Goal: Task Accomplishment & Management: Complete application form

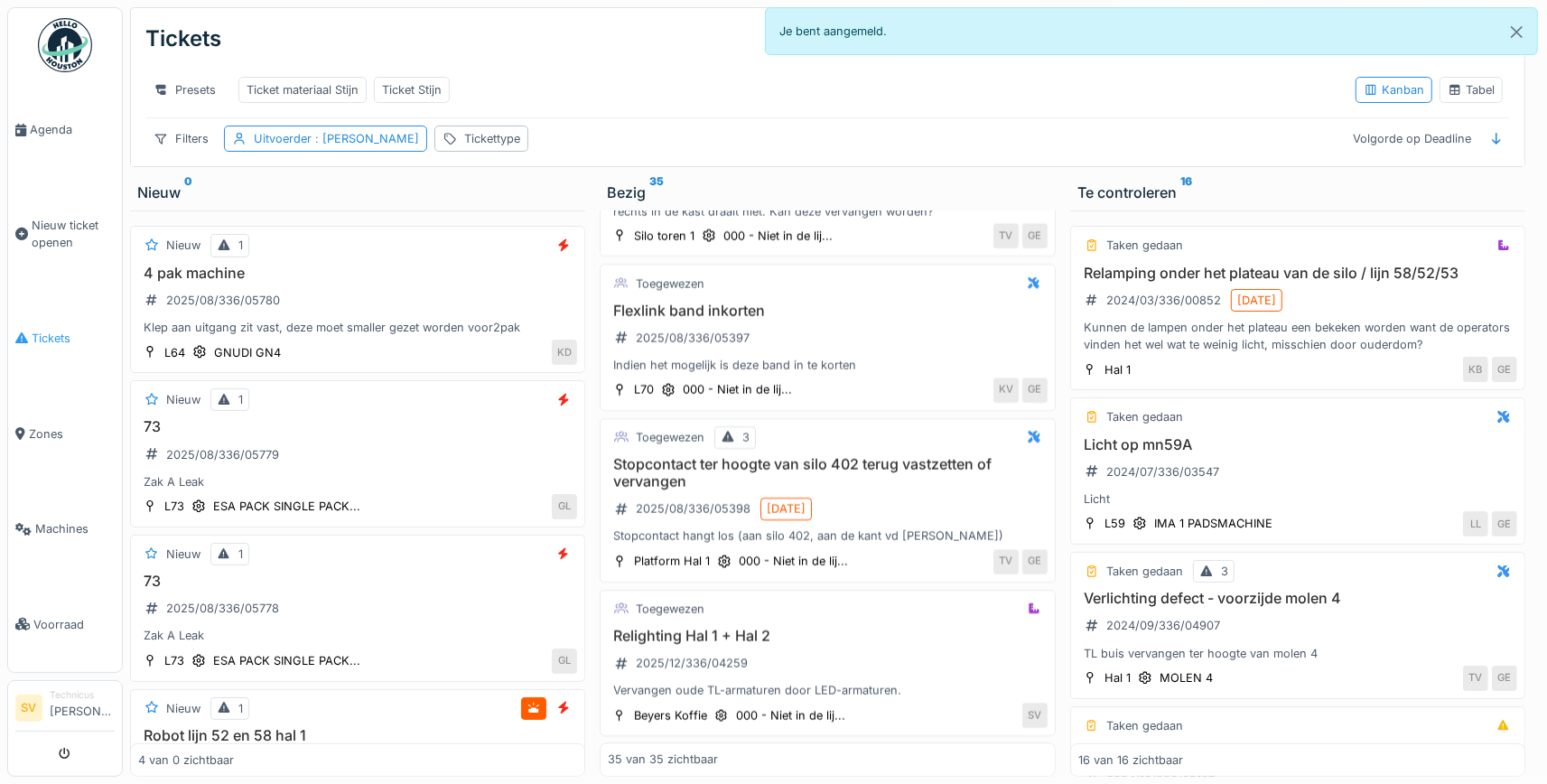
click at [37, 330] on span "Tickets" at bounding box center [73, 338] width 83 height 17
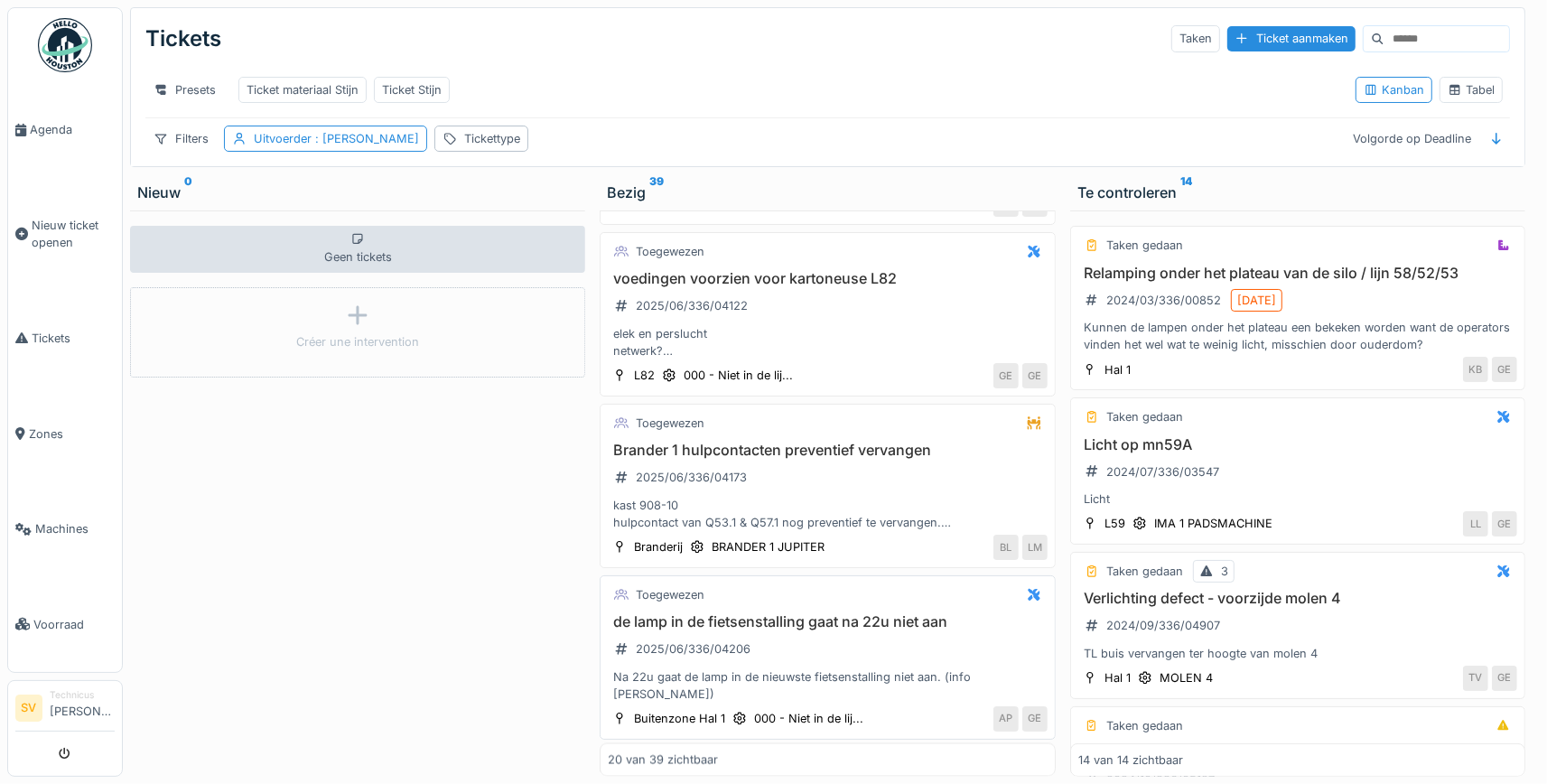
scroll to position [2809, 0]
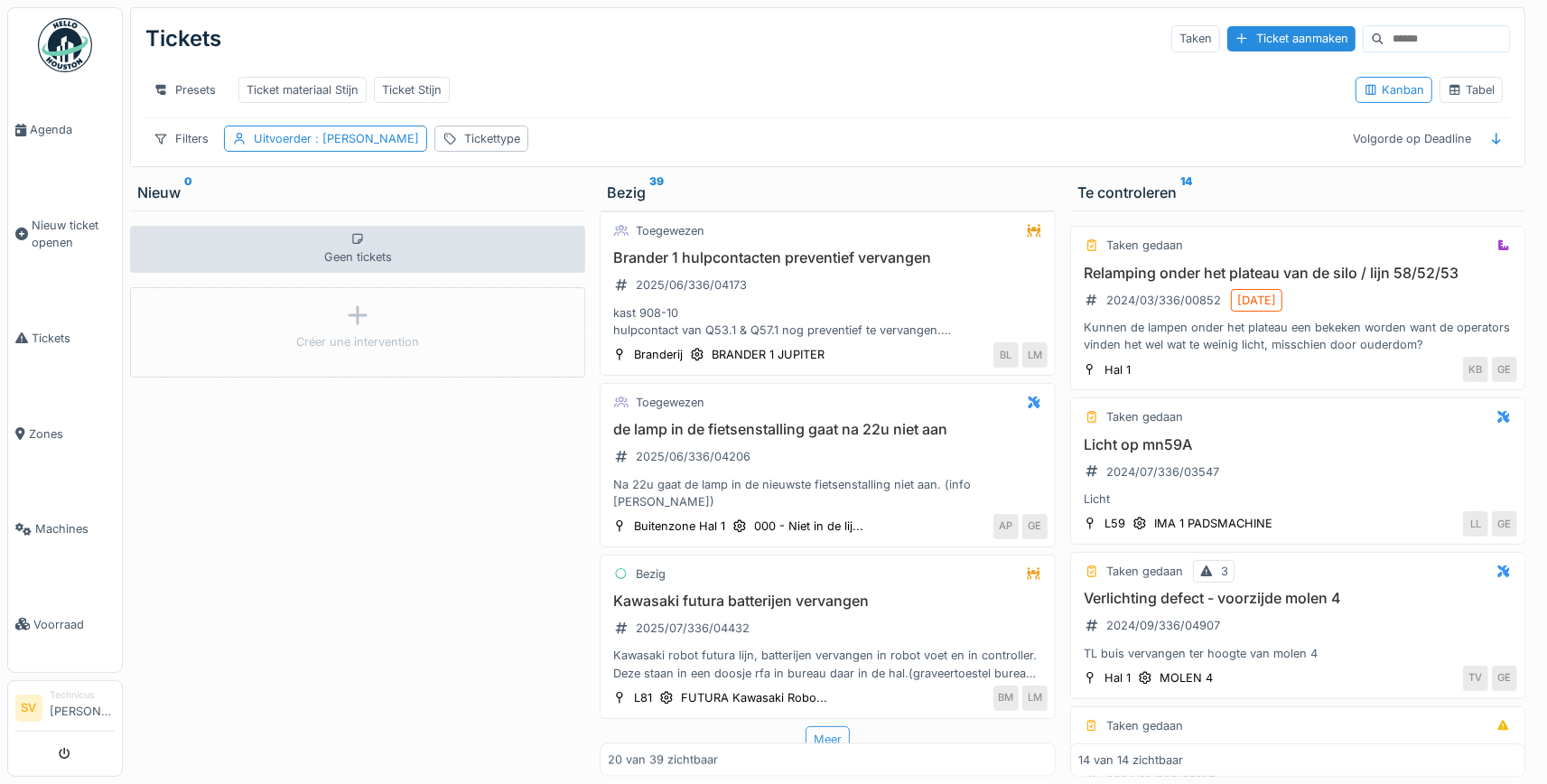
click at [826, 728] on div "Meer" at bounding box center [827, 739] width 44 height 26
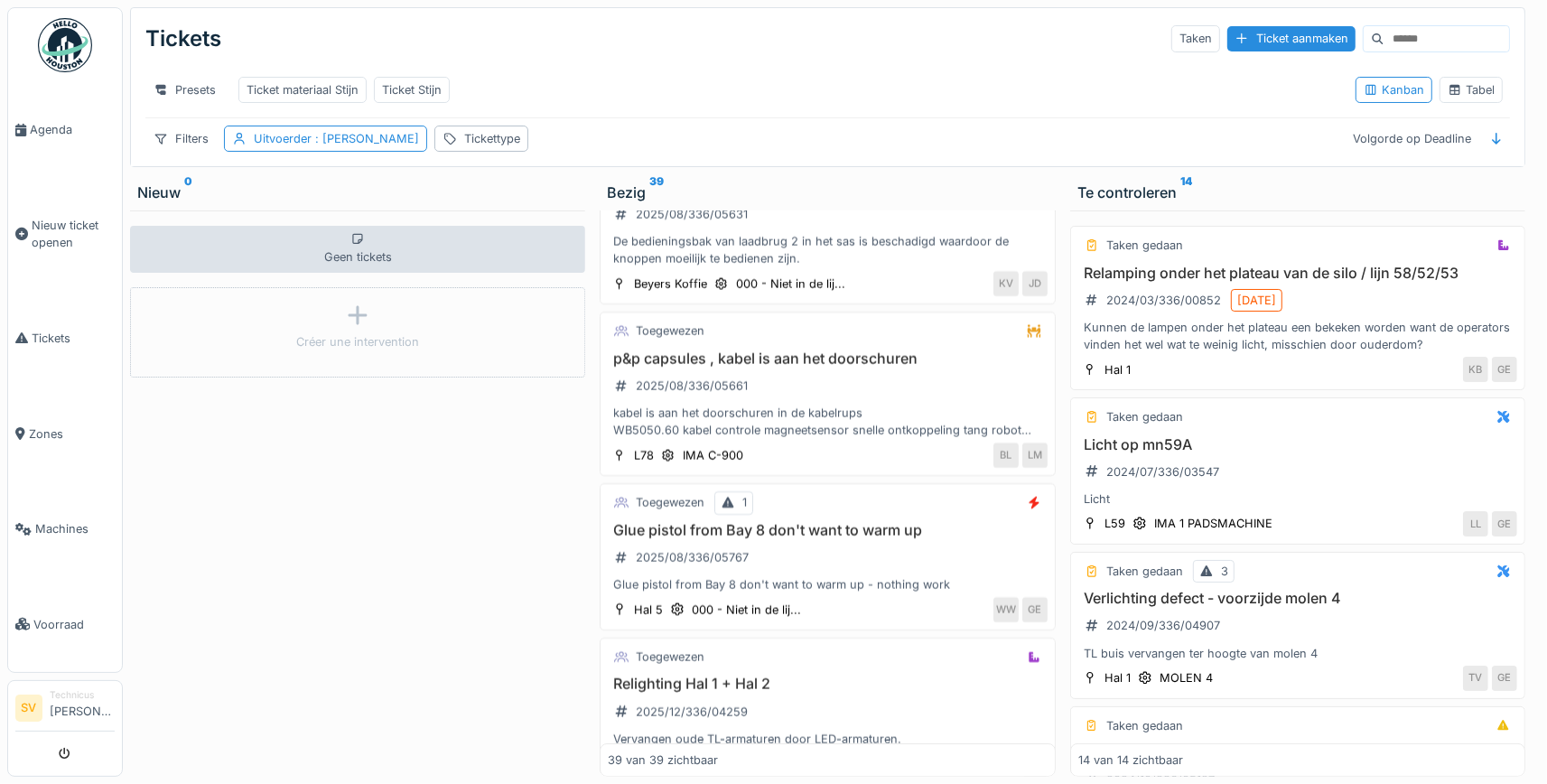
scroll to position [5982, 0]
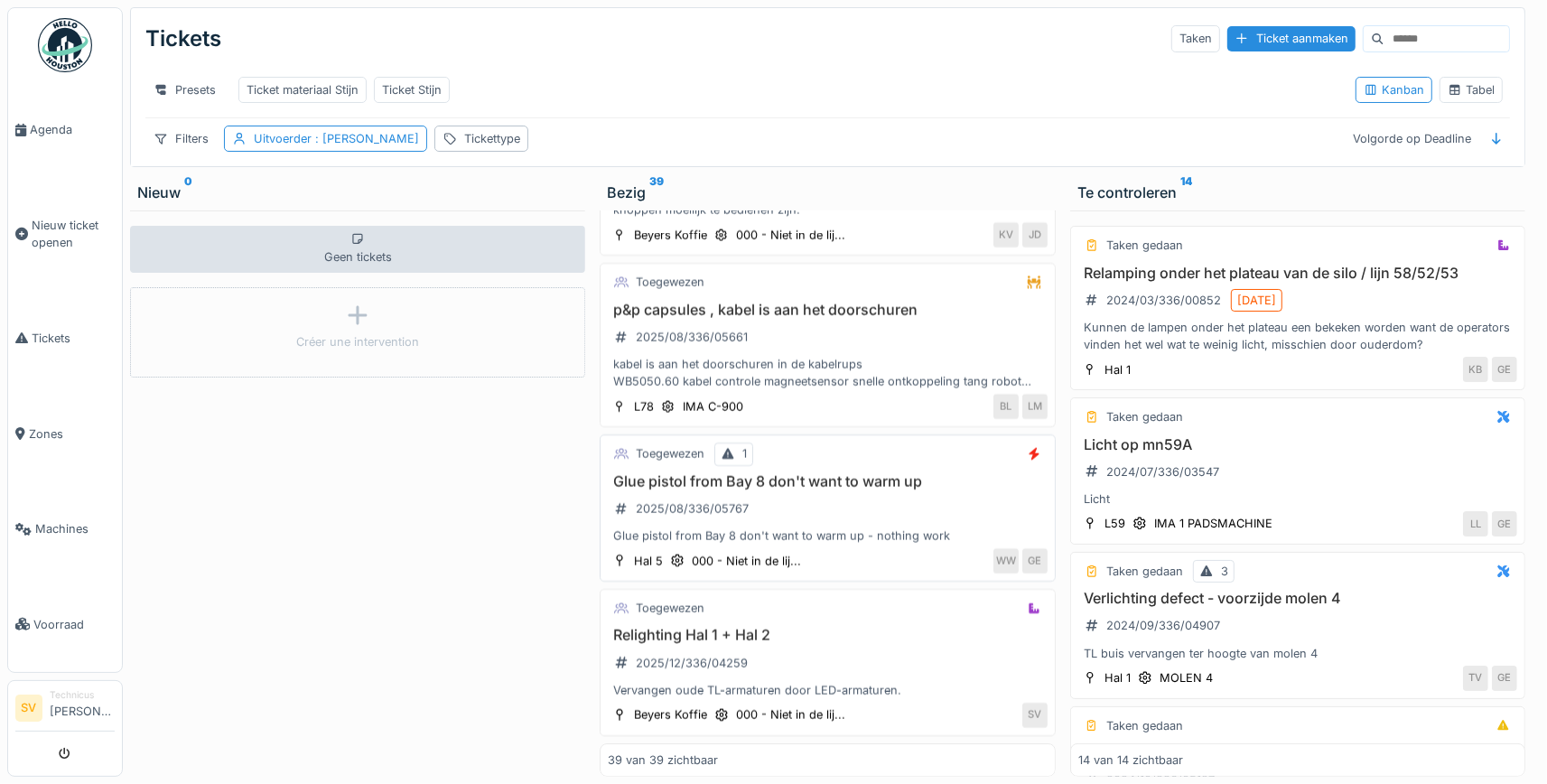
click at [787, 479] on h3 "Glue pistol from Bay 8 don't want to warm up" at bounding box center [826, 481] width 439 height 17
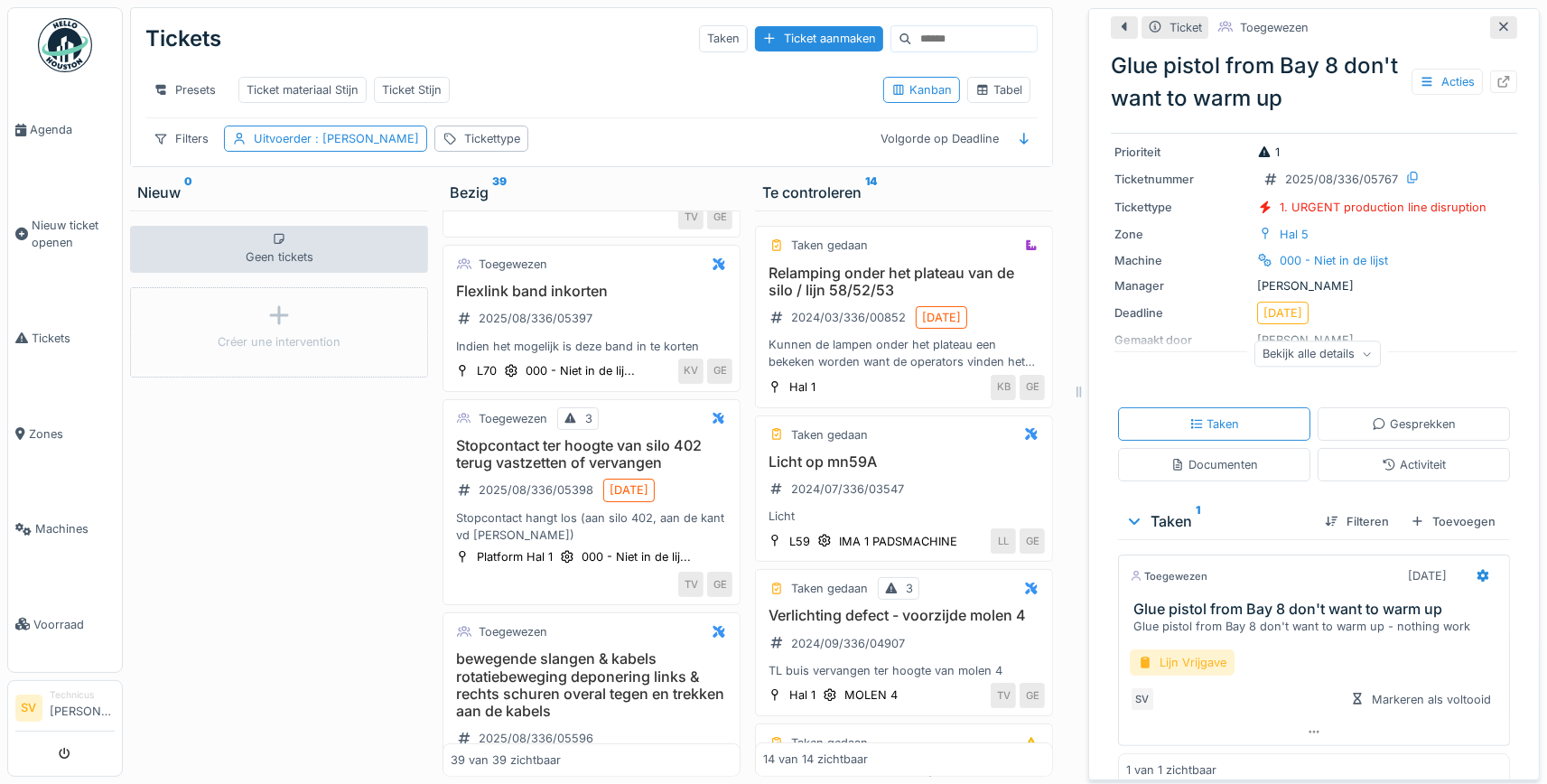
scroll to position [77, 0]
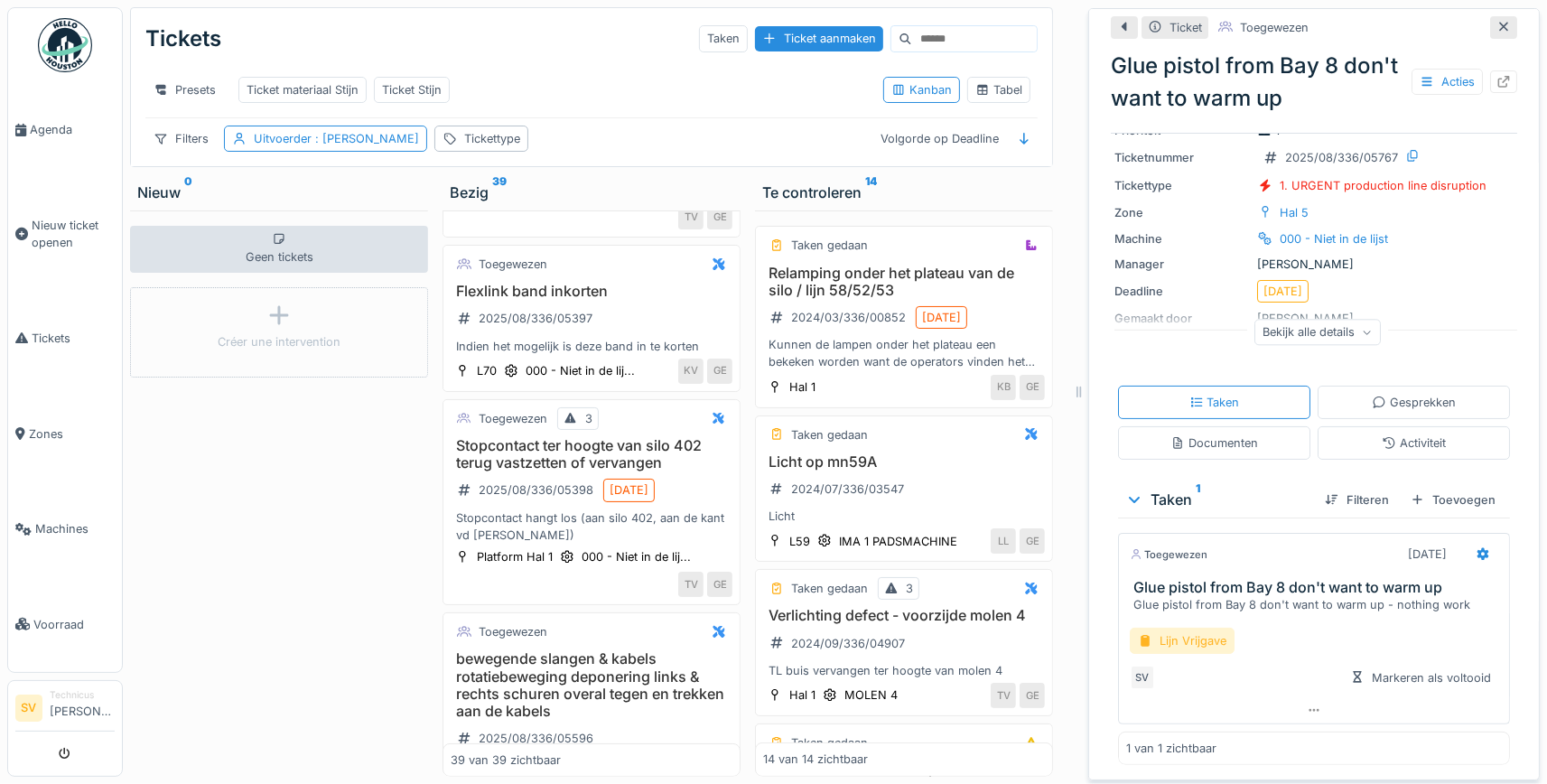
click at [1190, 636] on div "Lijn Vrijgave" at bounding box center [1182, 640] width 105 height 26
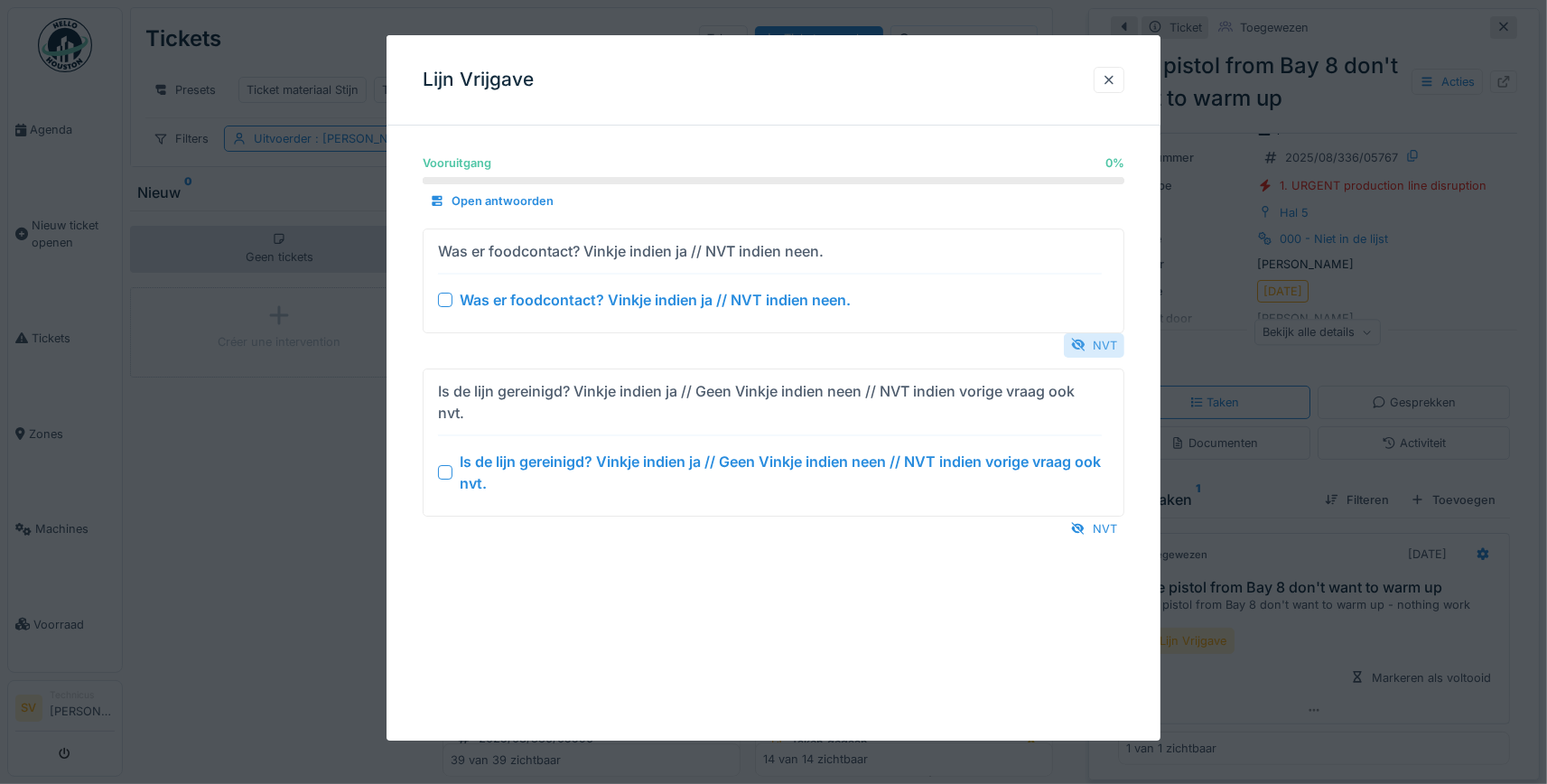
click at [1091, 349] on div "NVT" at bounding box center [1093, 345] width 61 height 24
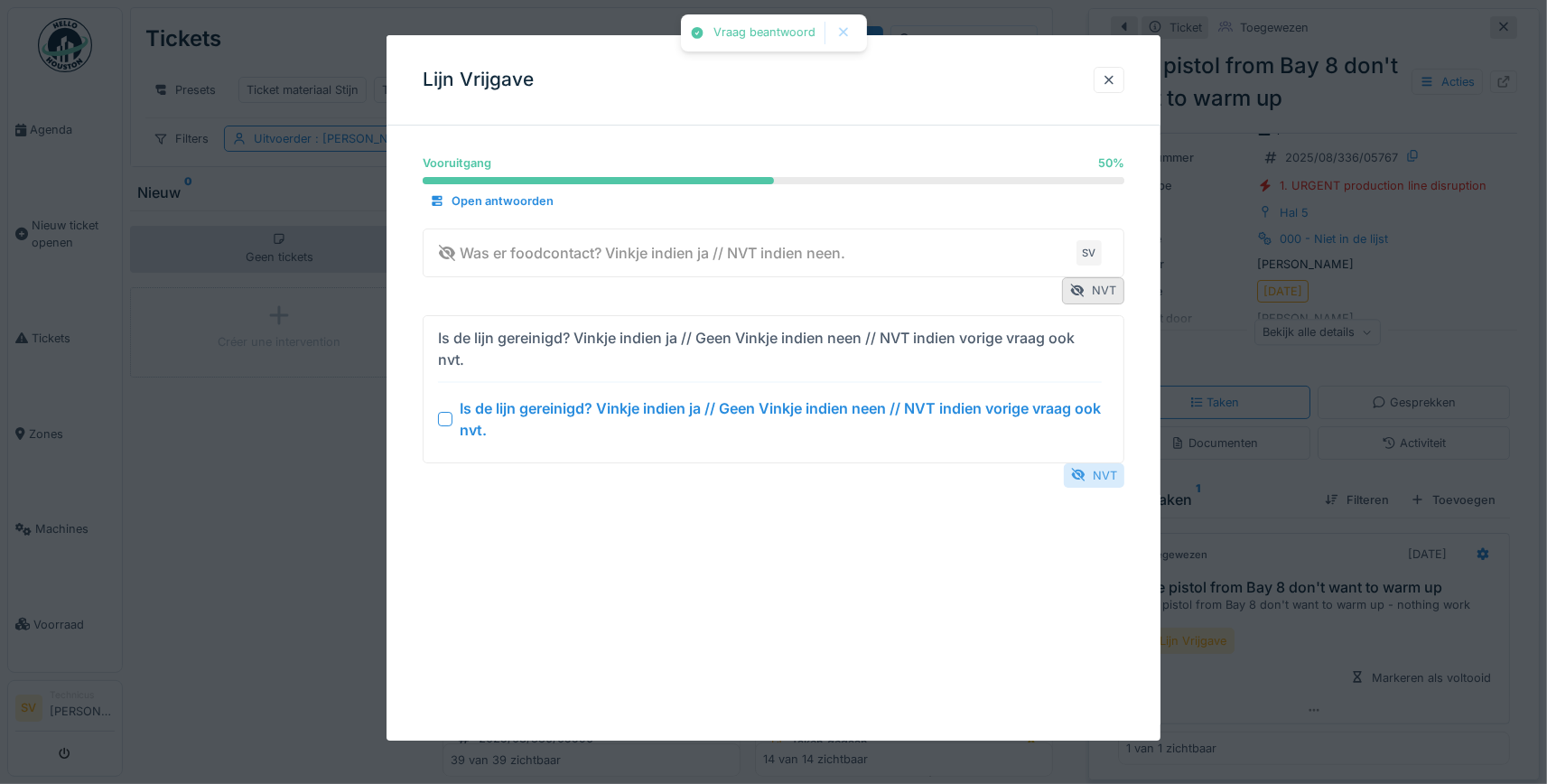
click at [1095, 470] on div "NVT" at bounding box center [1093, 475] width 61 height 24
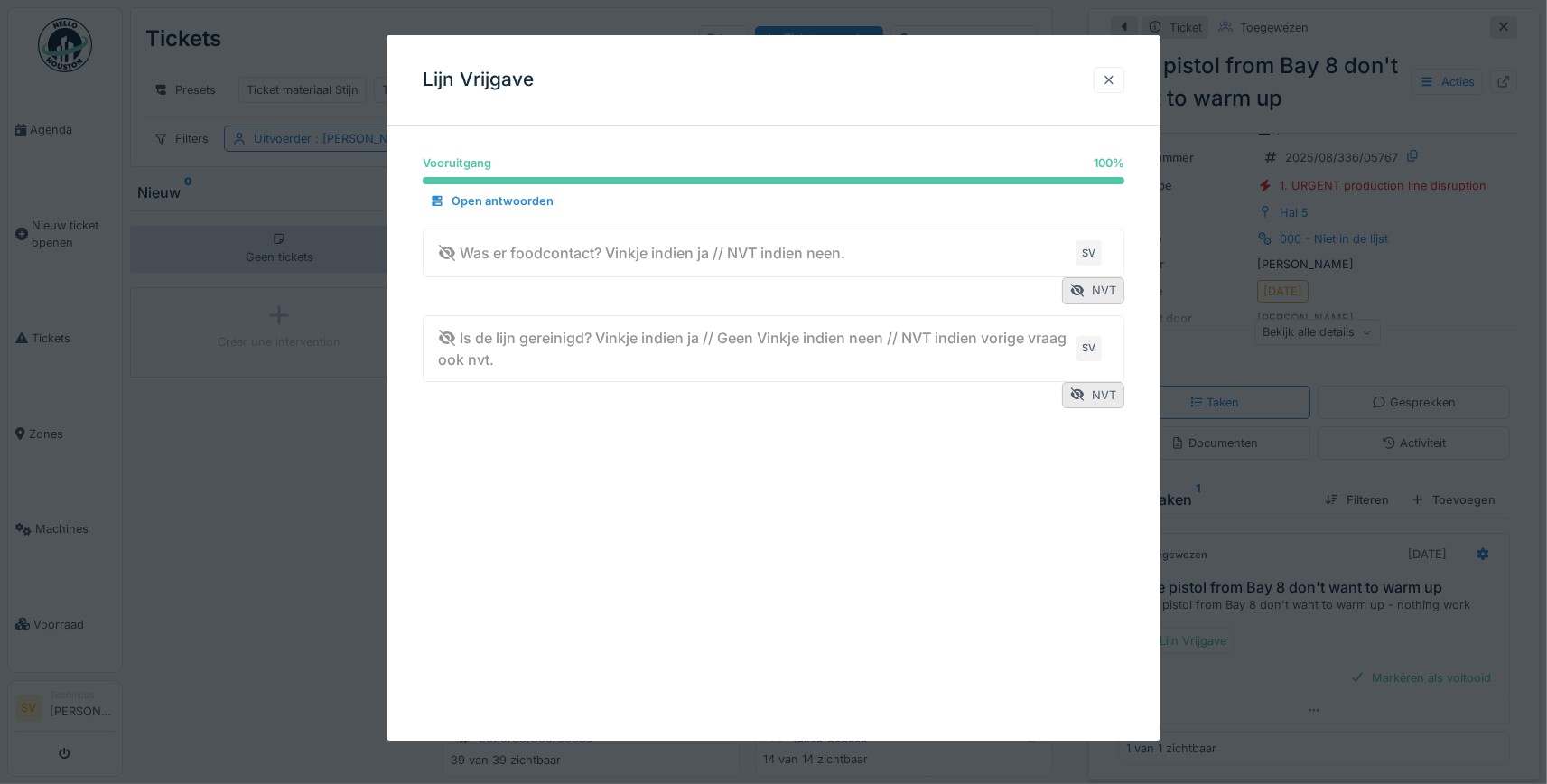
click at [1107, 80] on div at bounding box center [1109, 80] width 14 height 17
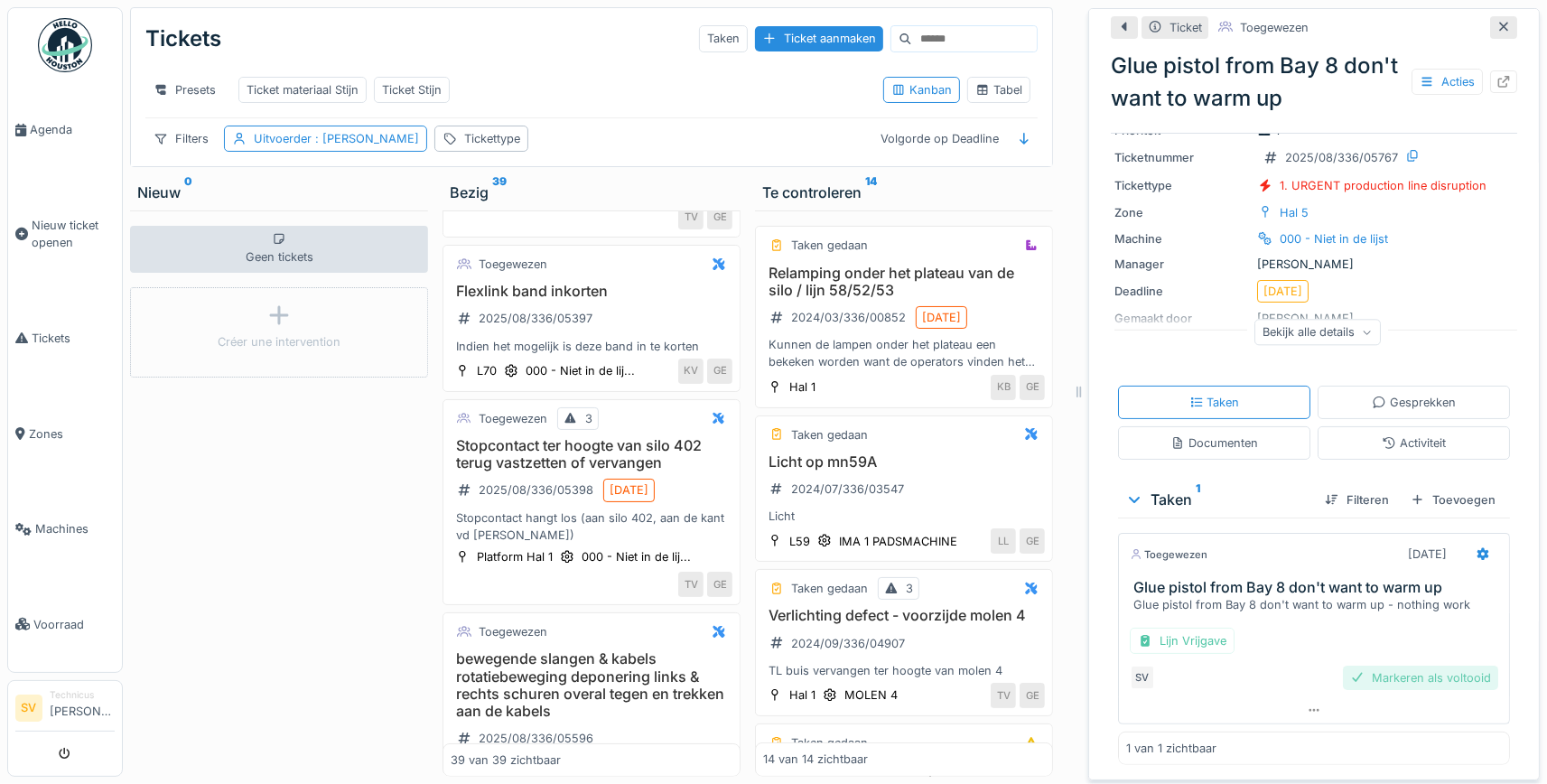
click at [1426, 677] on div "Markeren als voltooid" at bounding box center [1420, 677] width 156 height 24
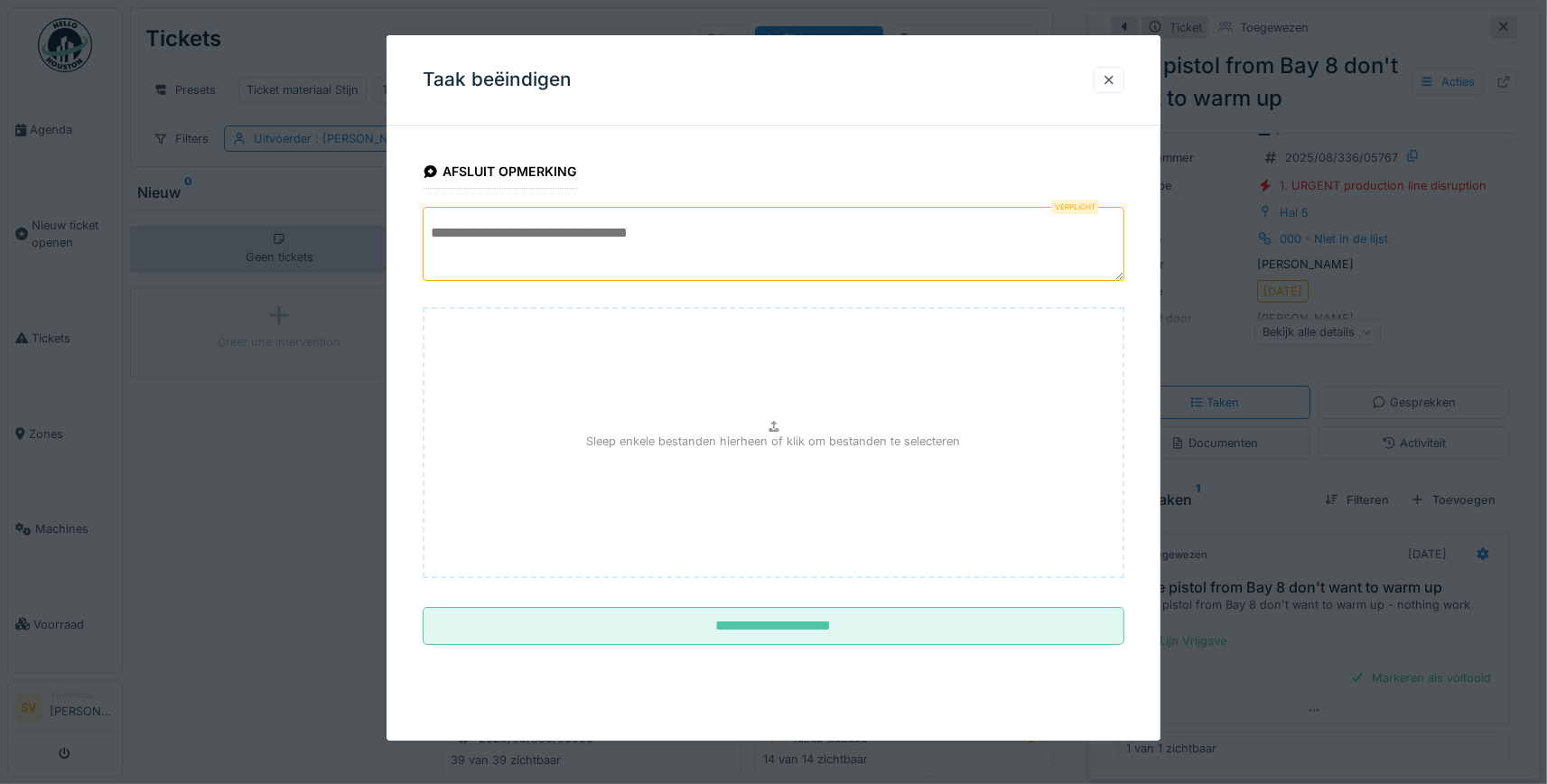
click at [616, 245] on textarea at bounding box center [774, 243] width 701 height 74
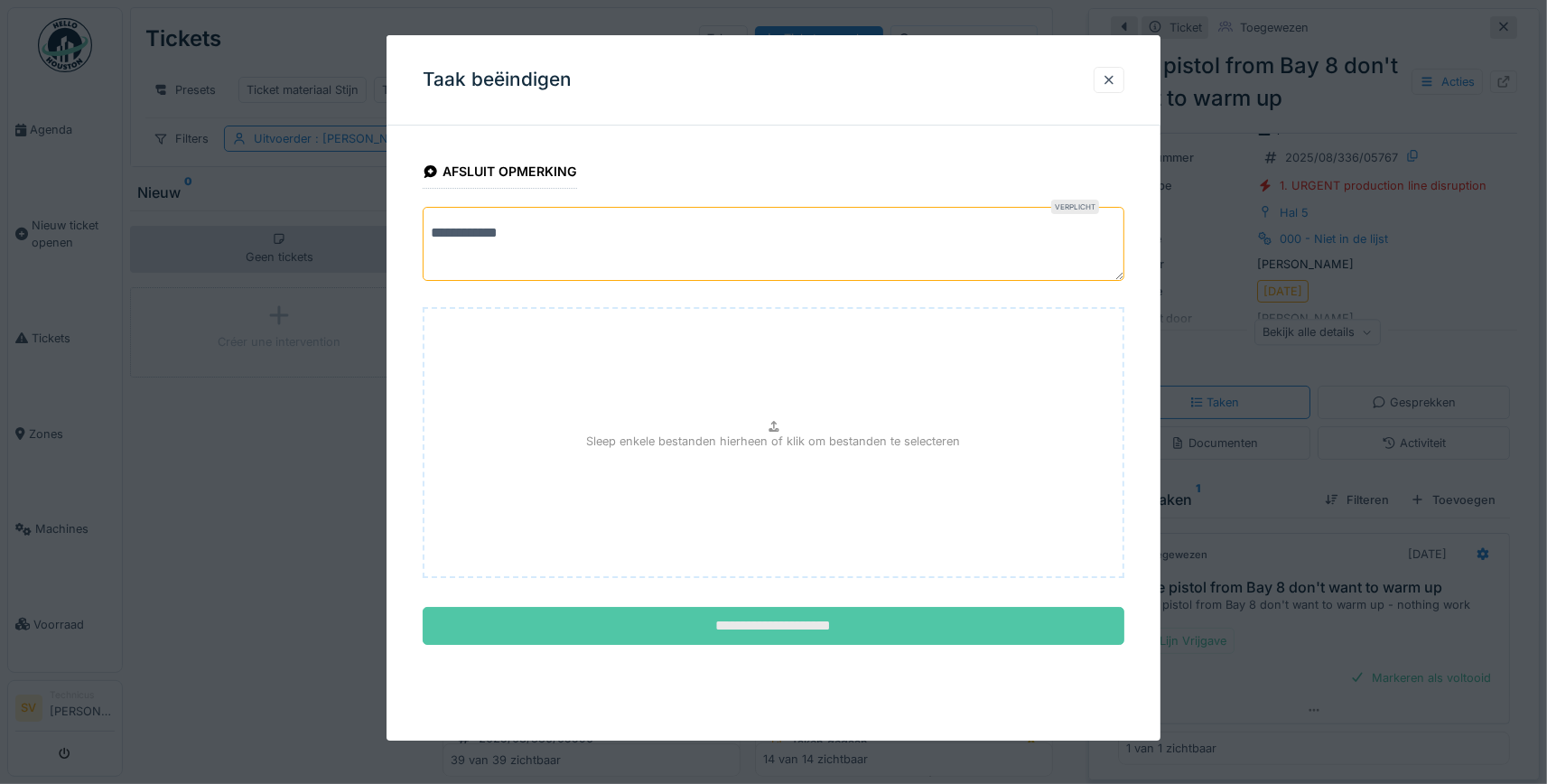
type textarea "**********"
click at [676, 617] on input "**********" at bounding box center [774, 625] width 701 height 37
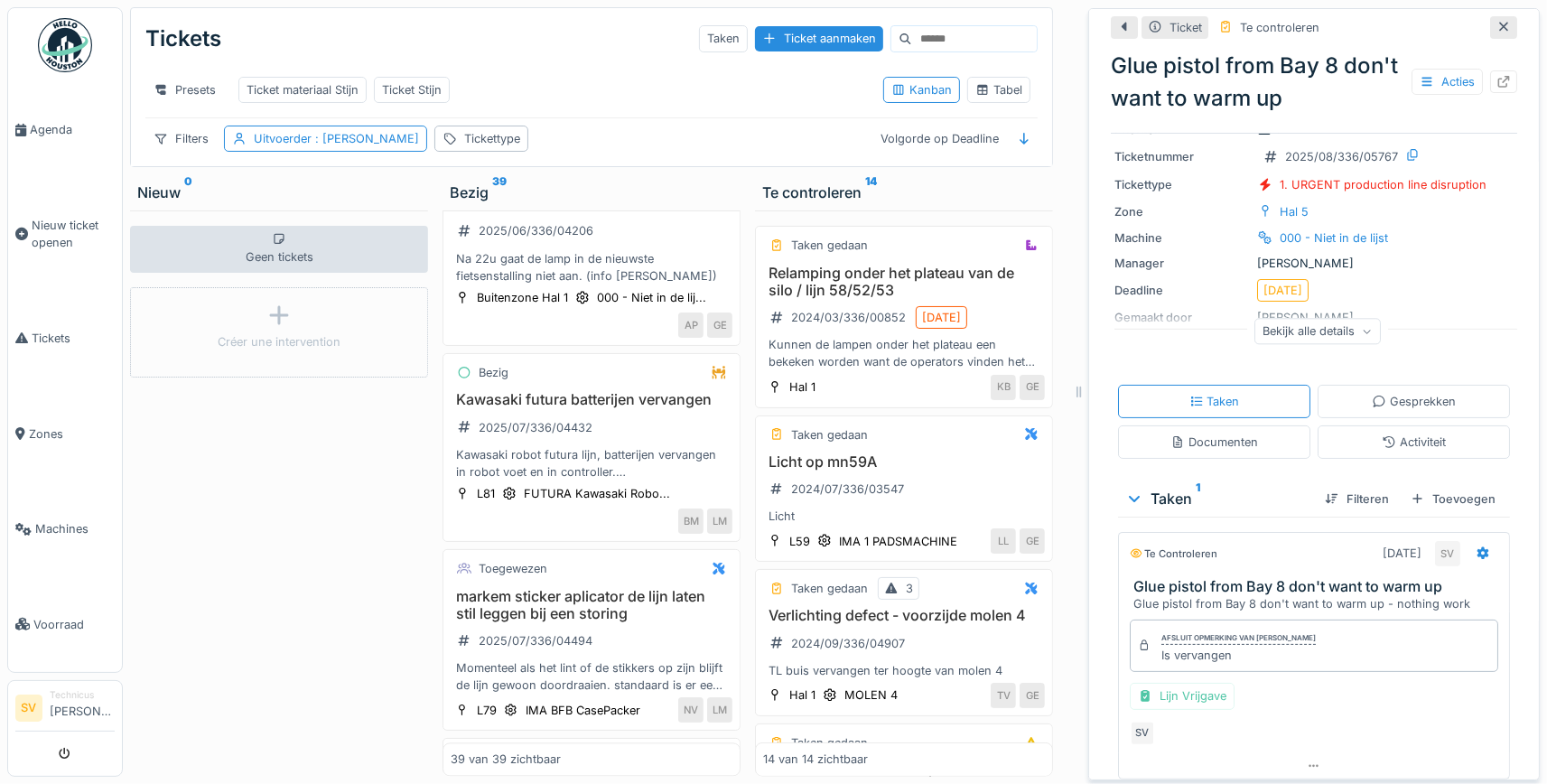
scroll to position [3366, 0]
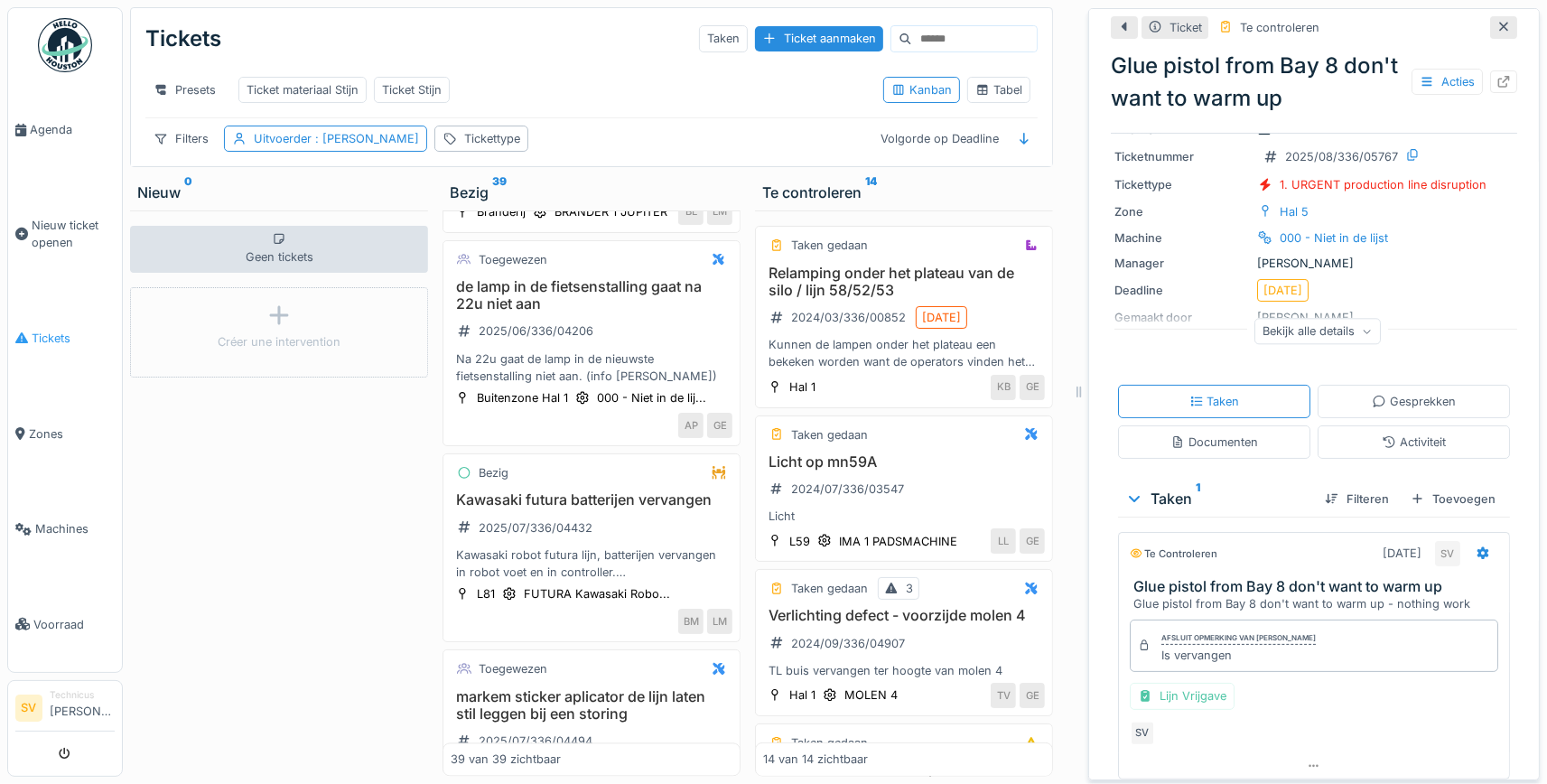
click at [63, 336] on span "Tickets" at bounding box center [73, 338] width 83 height 17
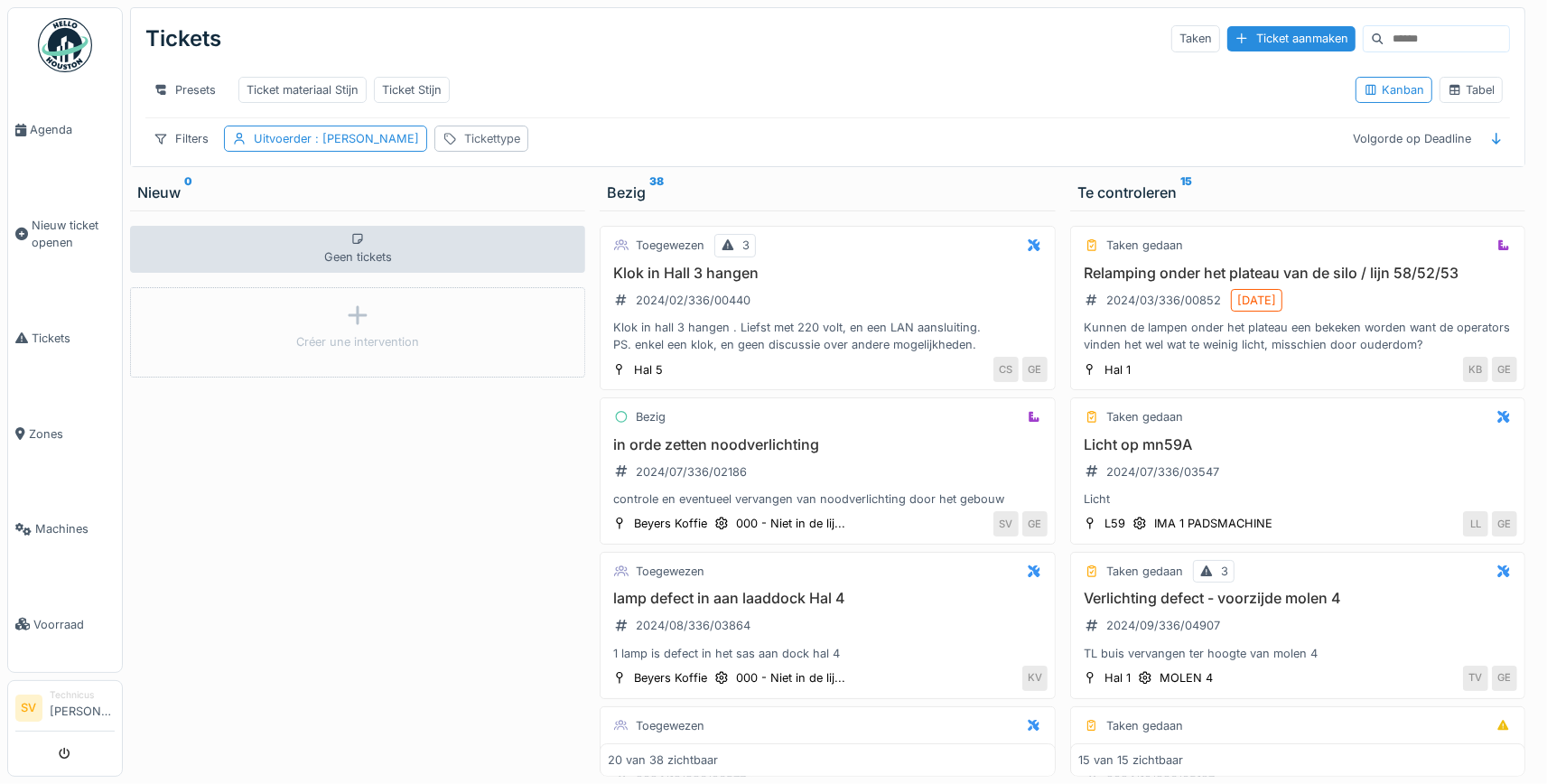
click at [512, 144] on div "Tickettype" at bounding box center [492, 138] width 56 height 17
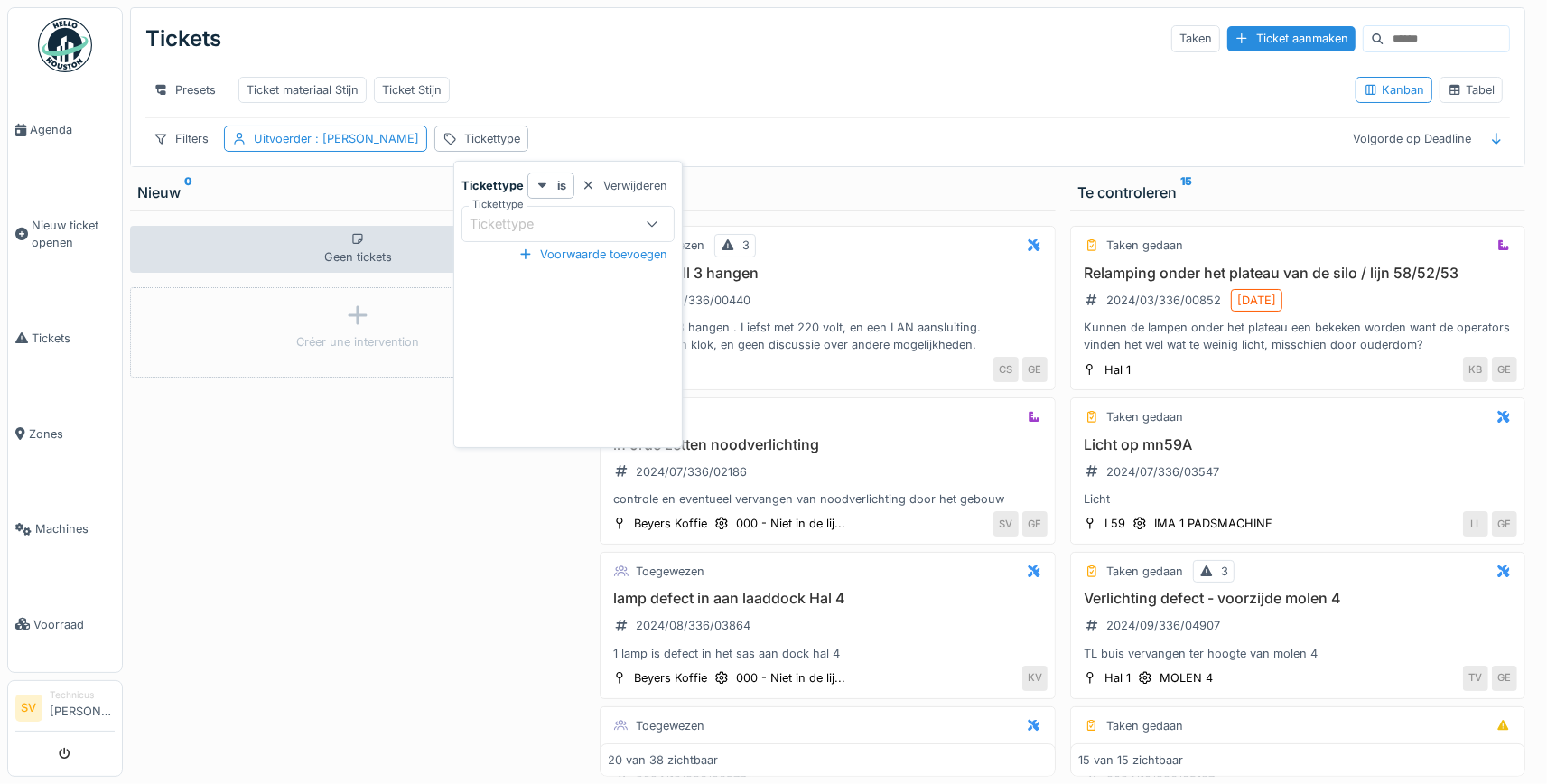
click at [651, 214] on div at bounding box center [651, 224] width 43 height 35
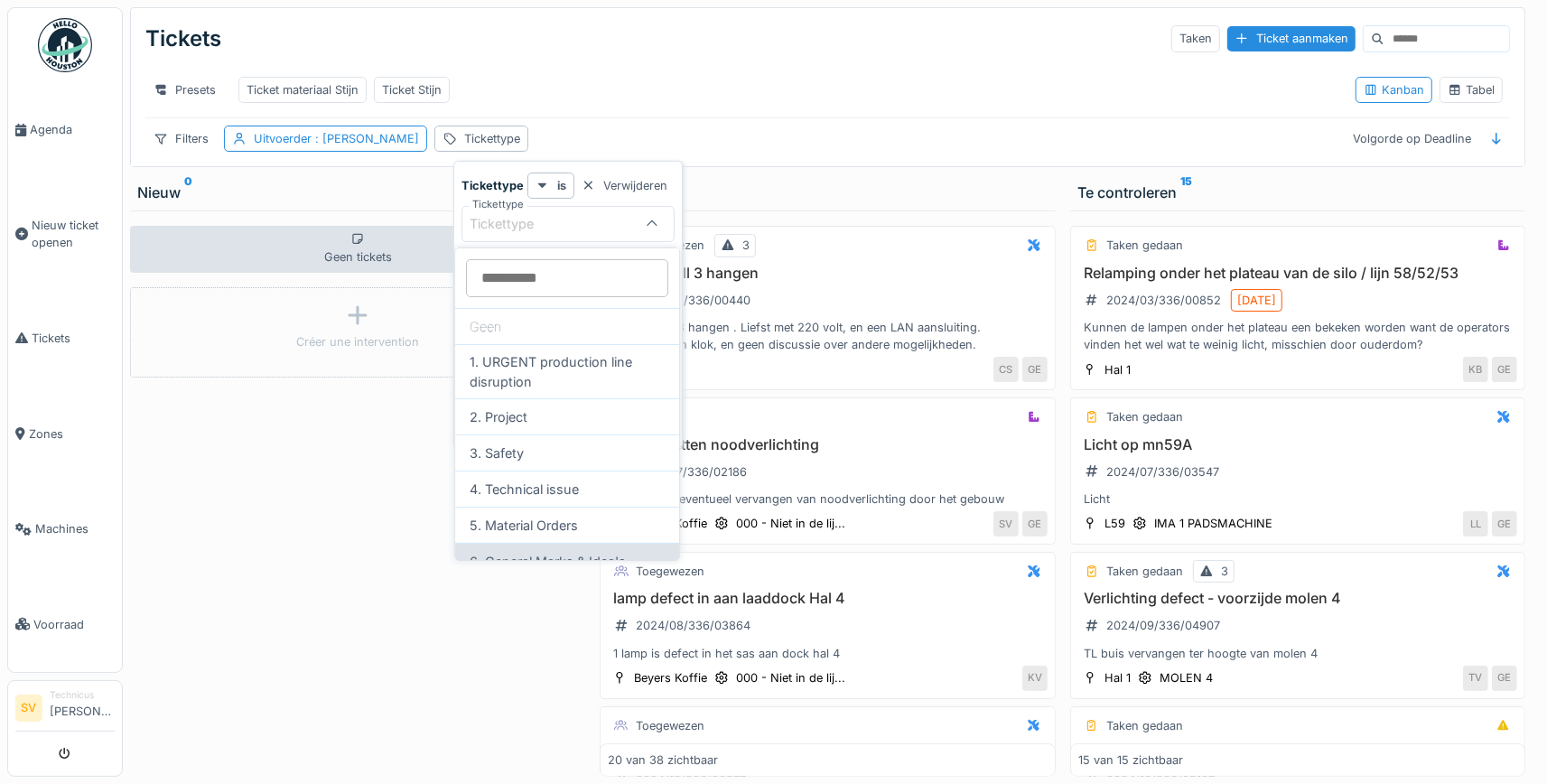
scroll to position [211, 0]
click at [540, 578] on div "Correctief Inplanning / Weekend" at bounding box center [567, 605] width 224 height 54
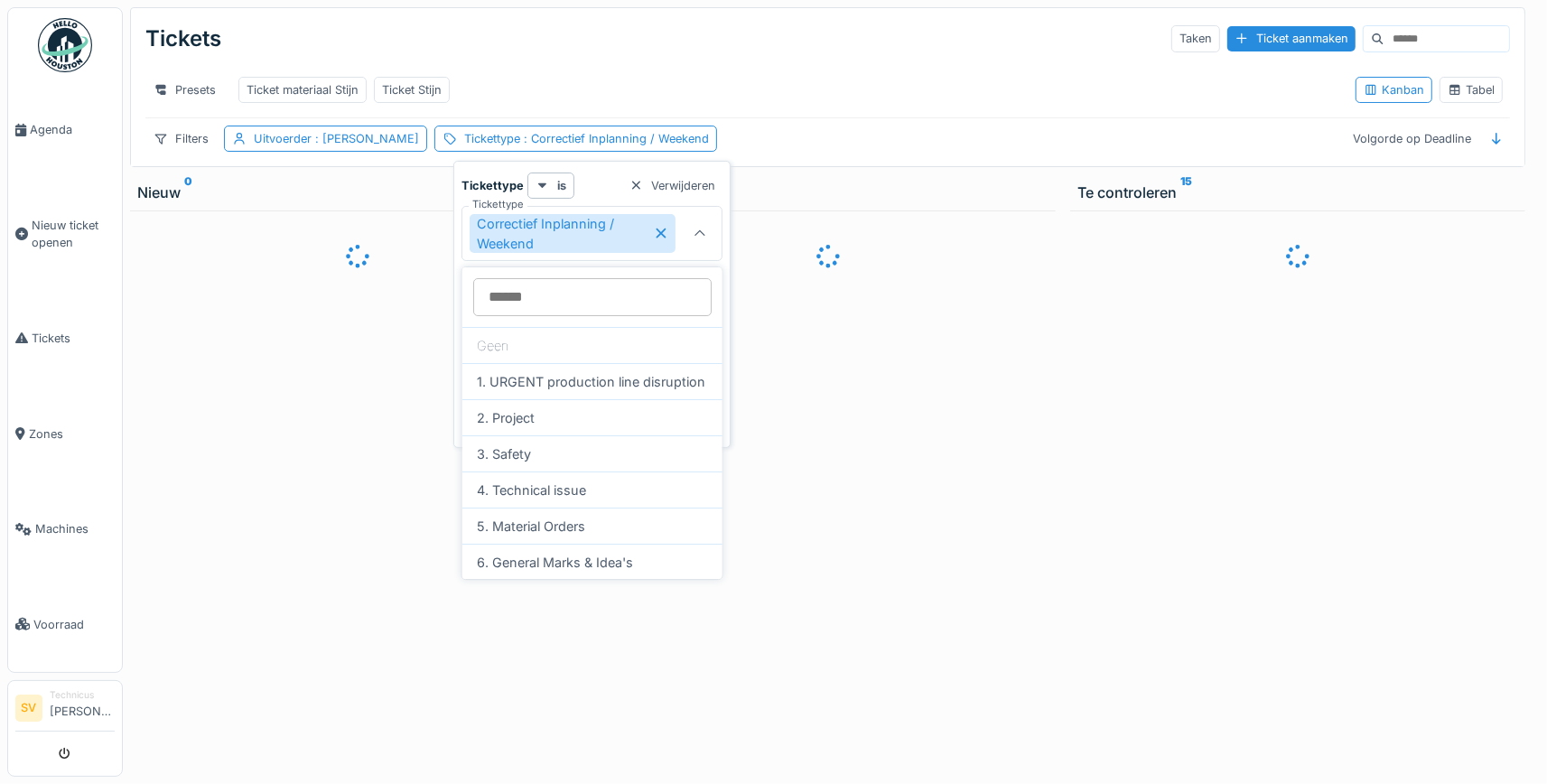
type input "****"
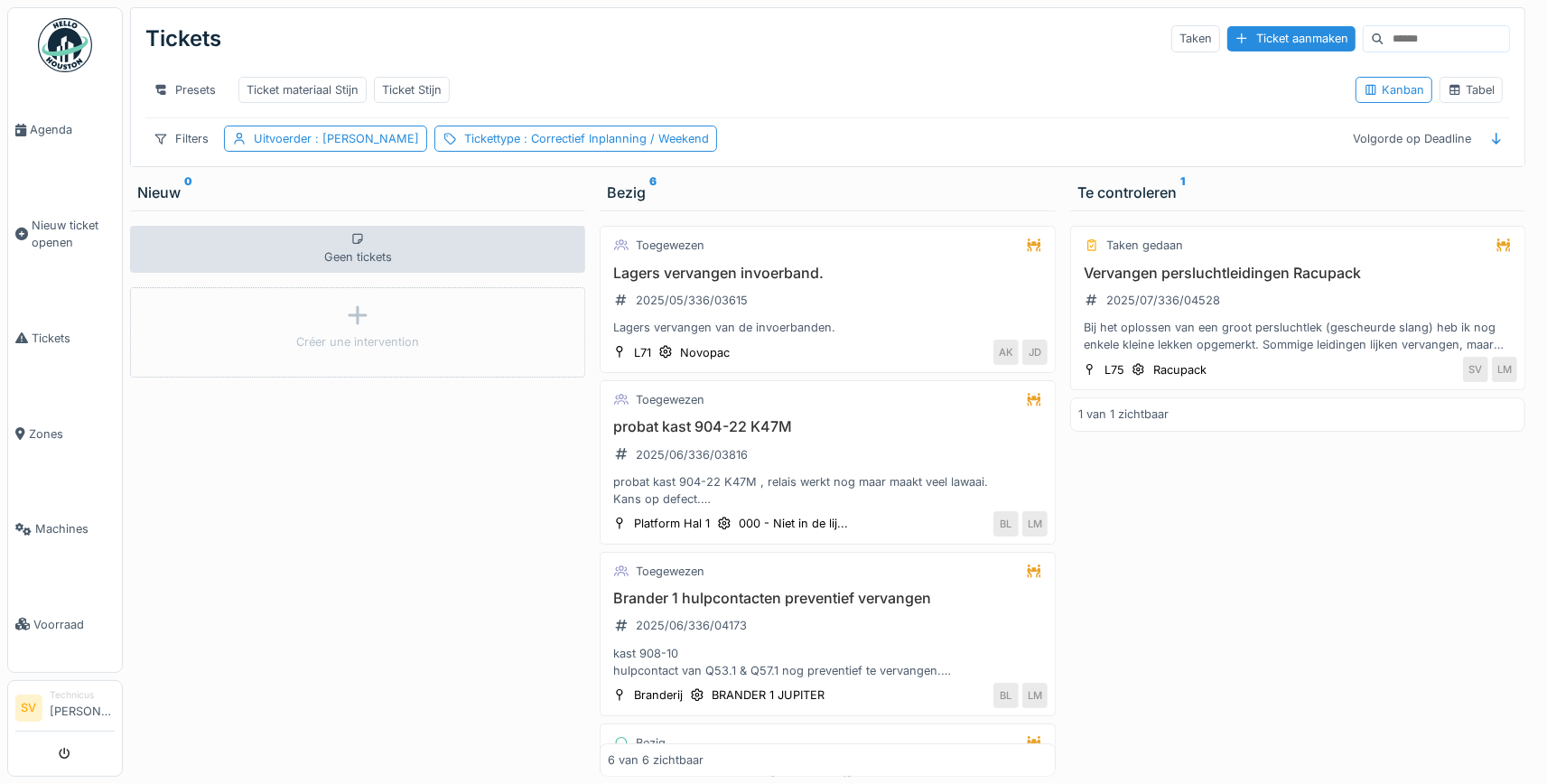
click at [991, 36] on div "Tickets Taken Ticket aanmaken" at bounding box center [827, 38] width 1364 height 47
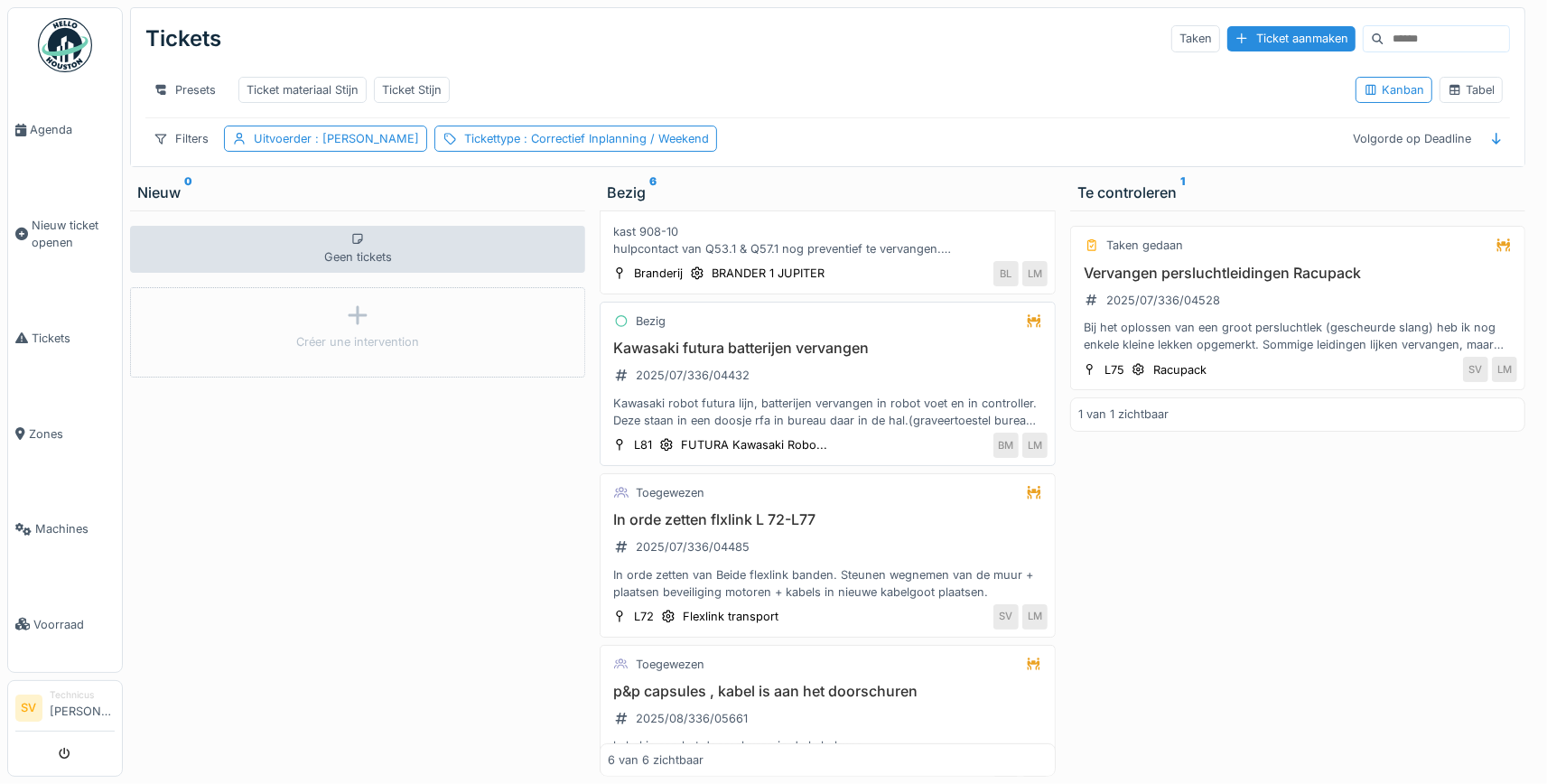
scroll to position [491, 0]
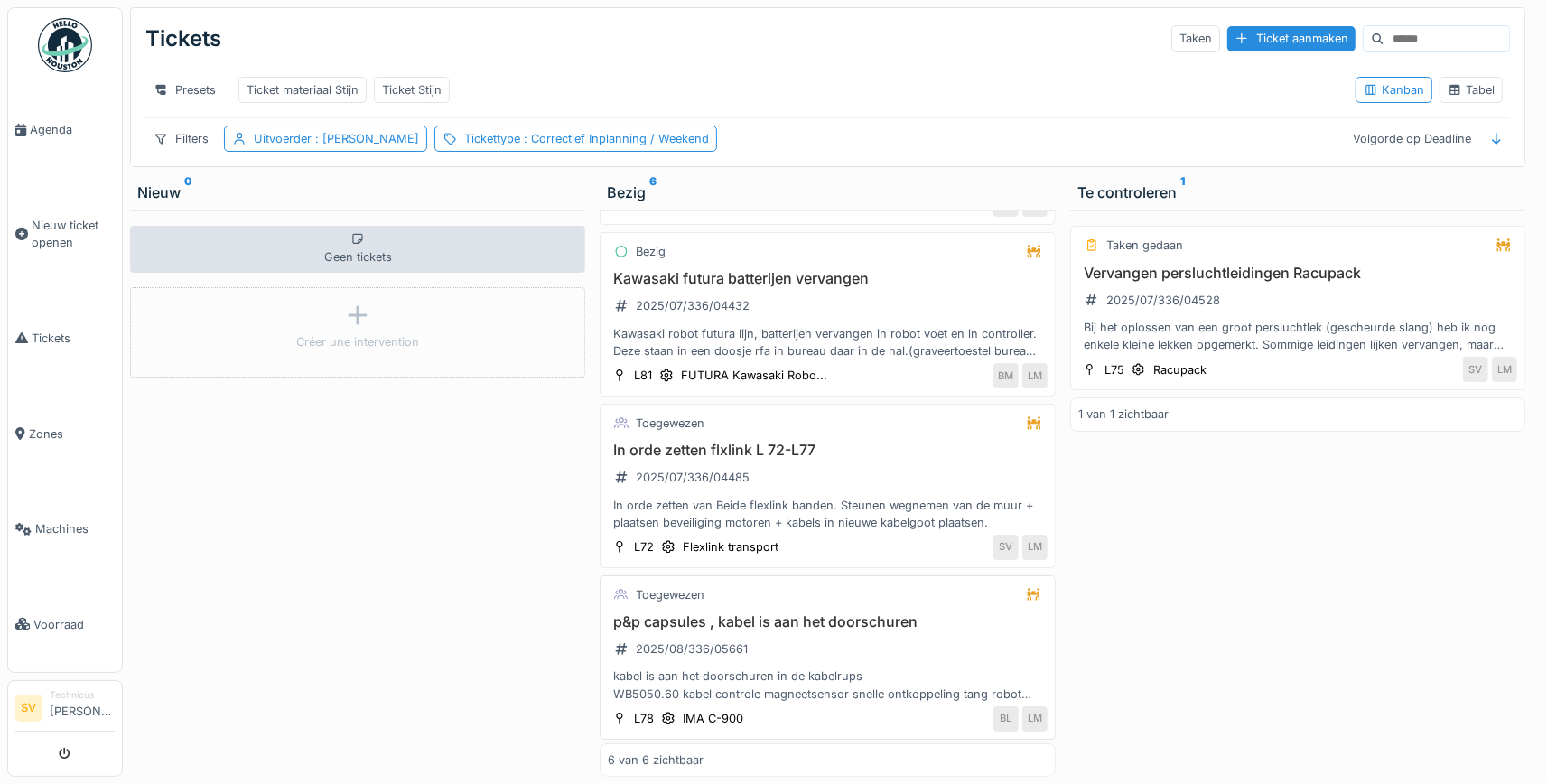
click at [797, 674] on div "kabel is aan het doorschuren in de kabelrups WB5050.60 kabel controle magneetse…" at bounding box center [826, 684] width 439 height 35
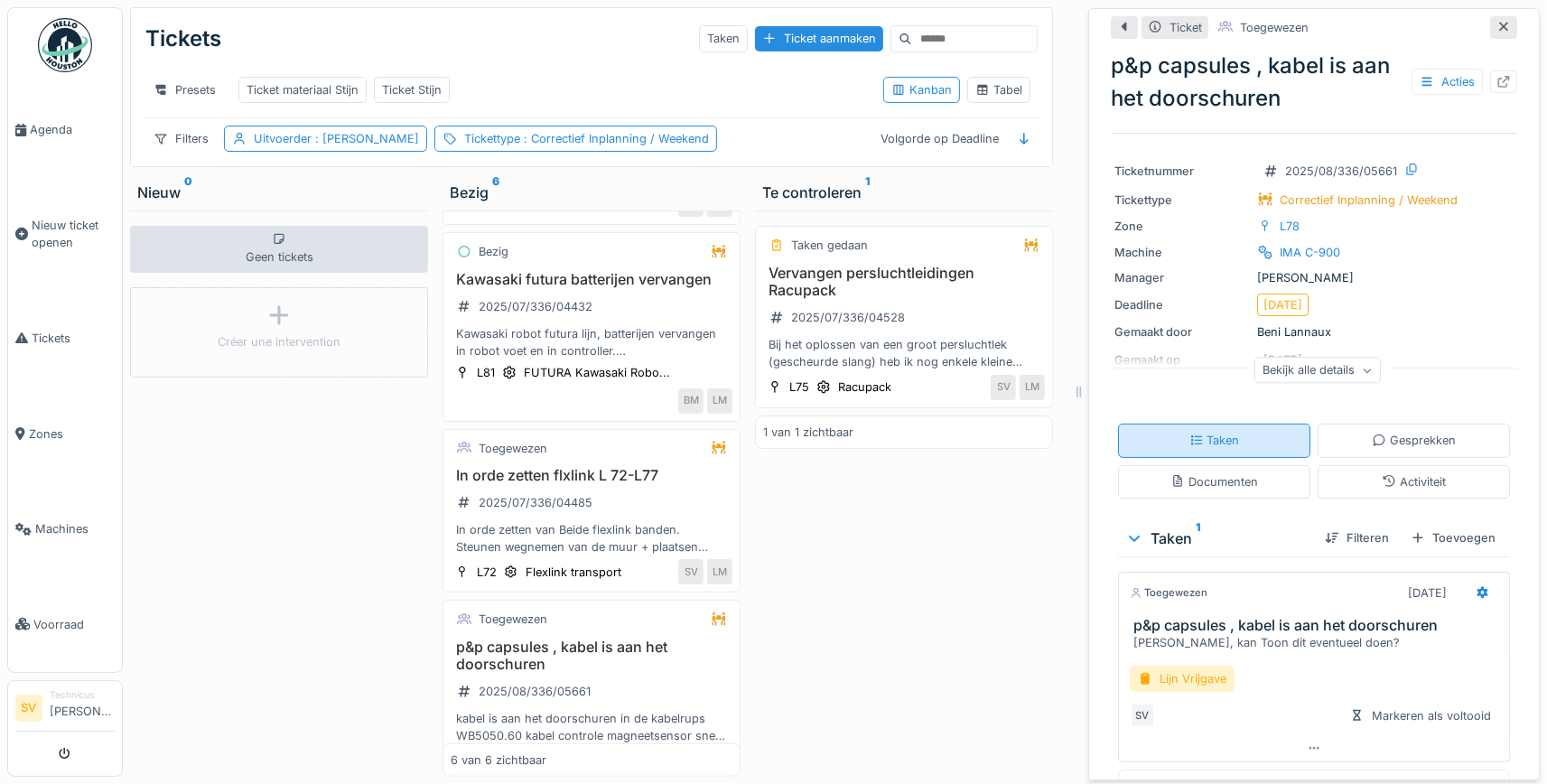
scroll to position [169, 0]
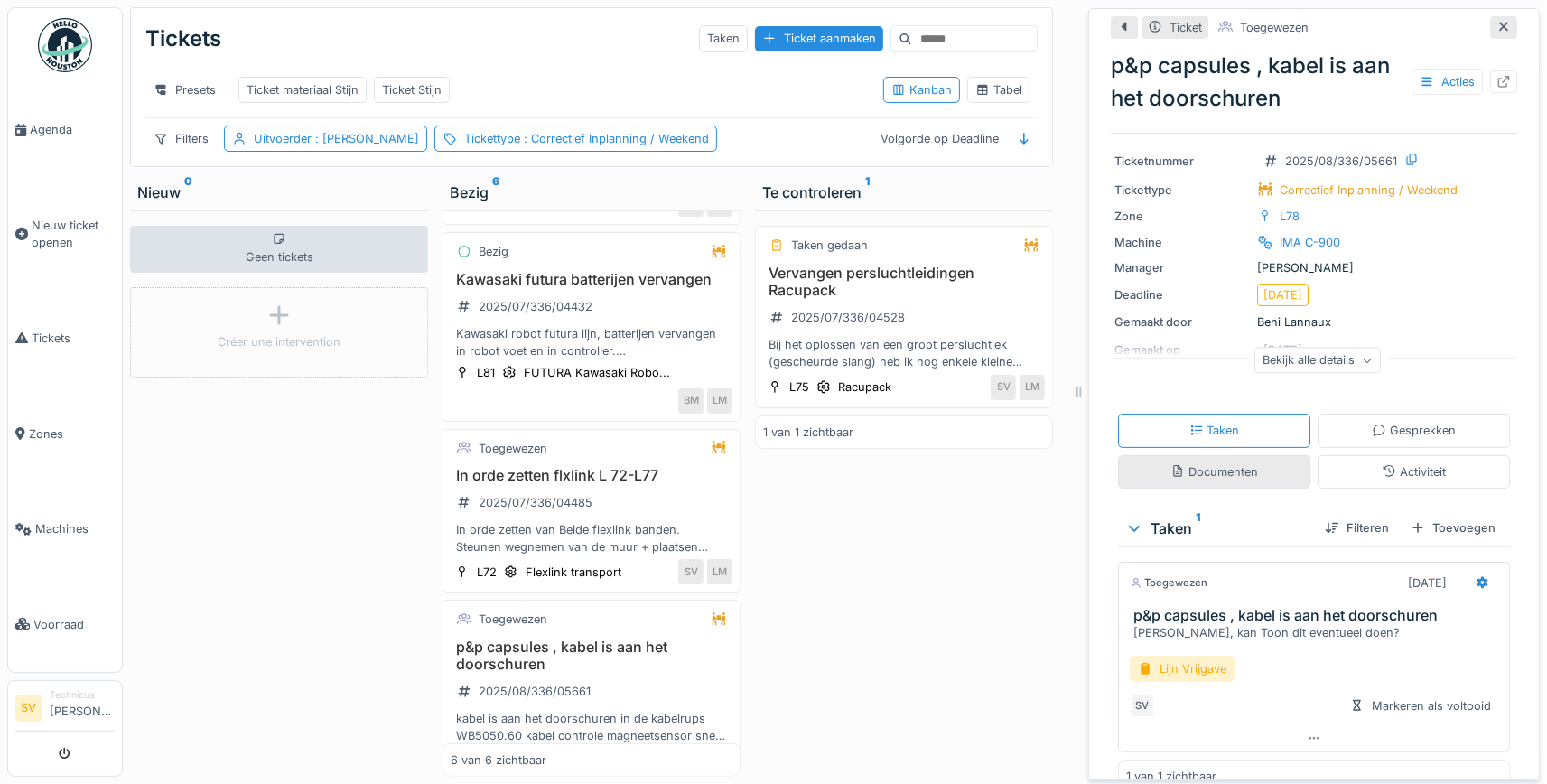
click at [1216, 476] on div "Documenten" at bounding box center [1214, 472] width 87 height 17
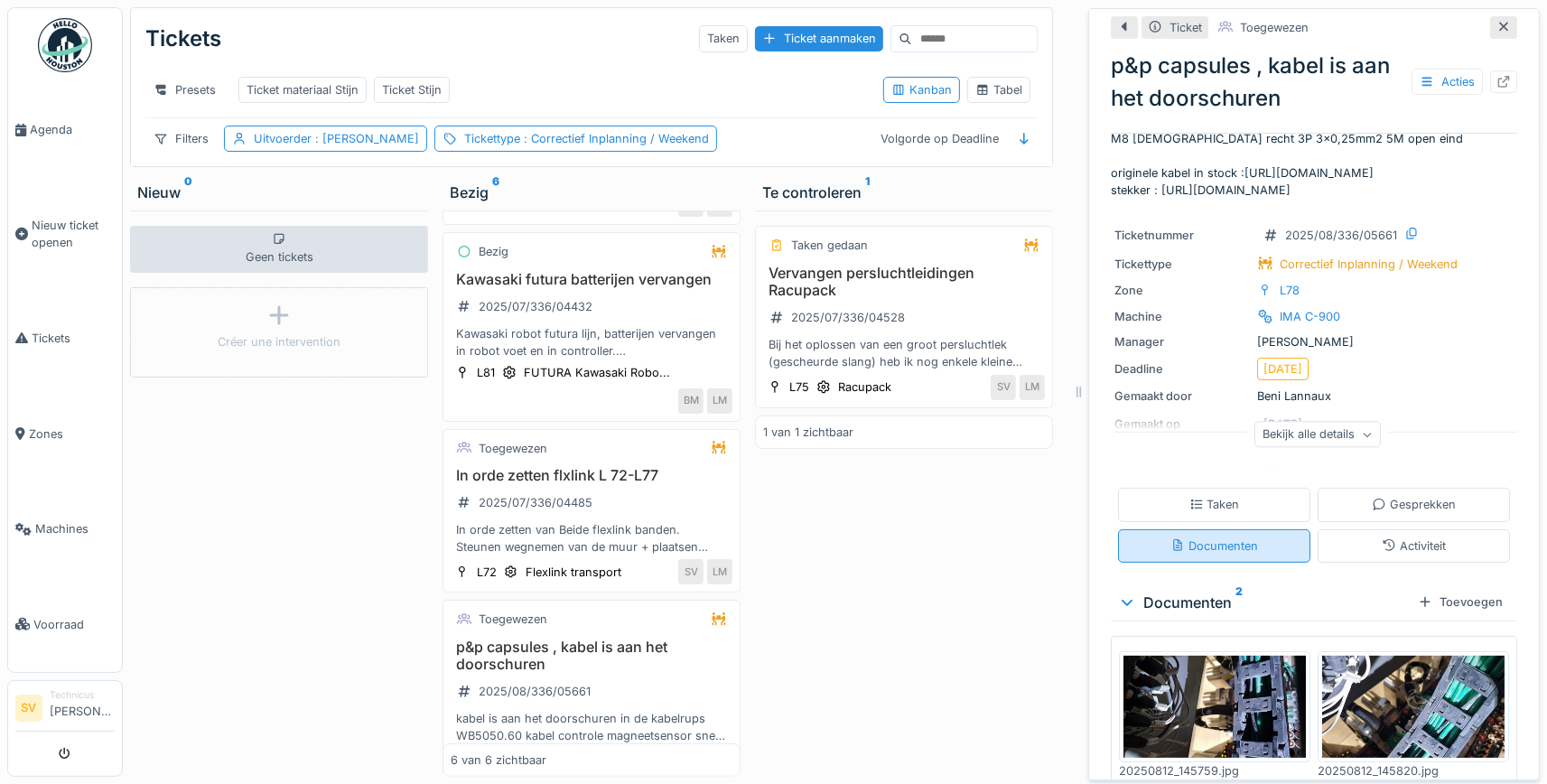
scroll to position [134, 0]
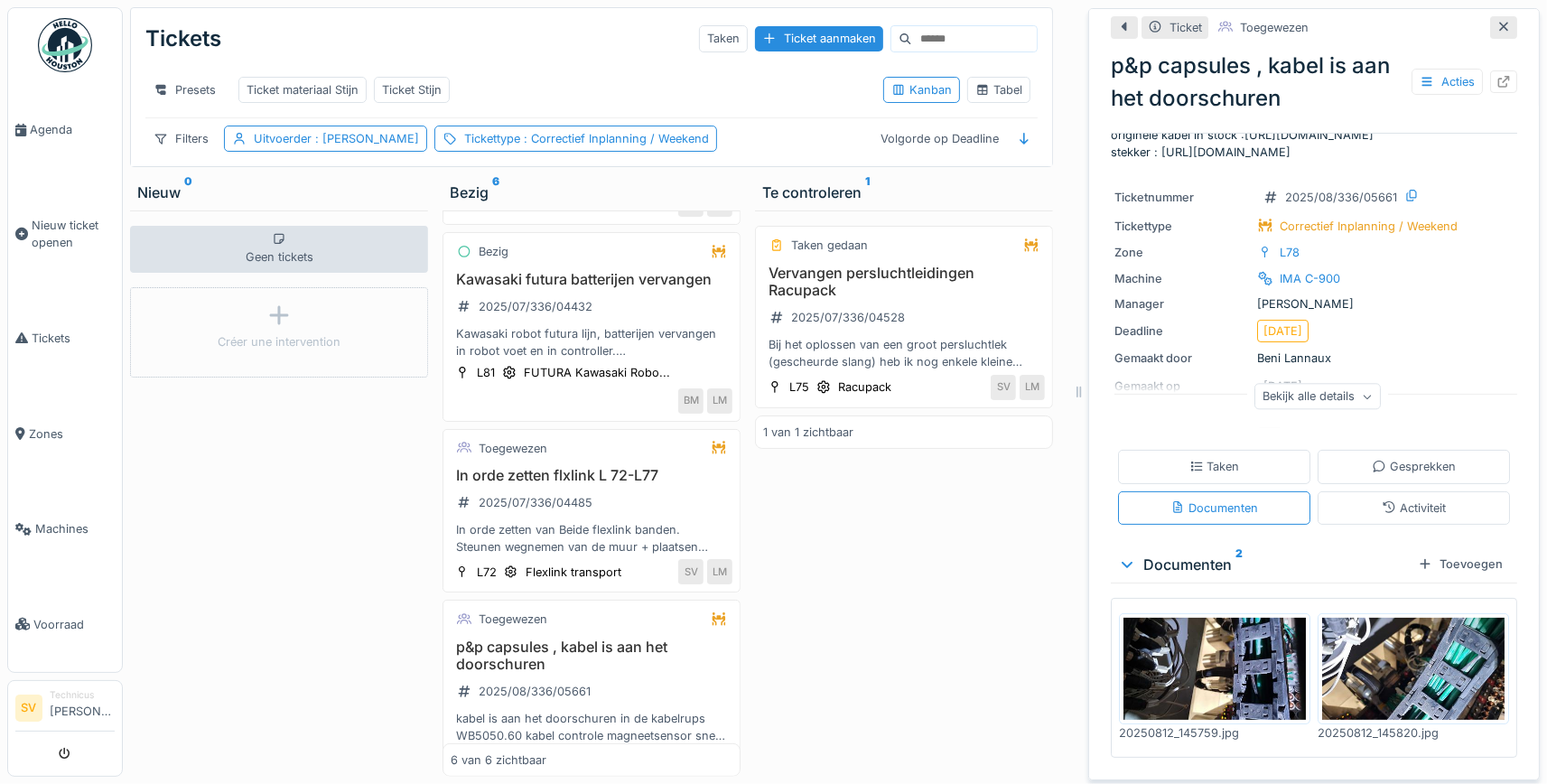
click at [1225, 640] on img at bounding box center [1215, 669] width 183 height 103
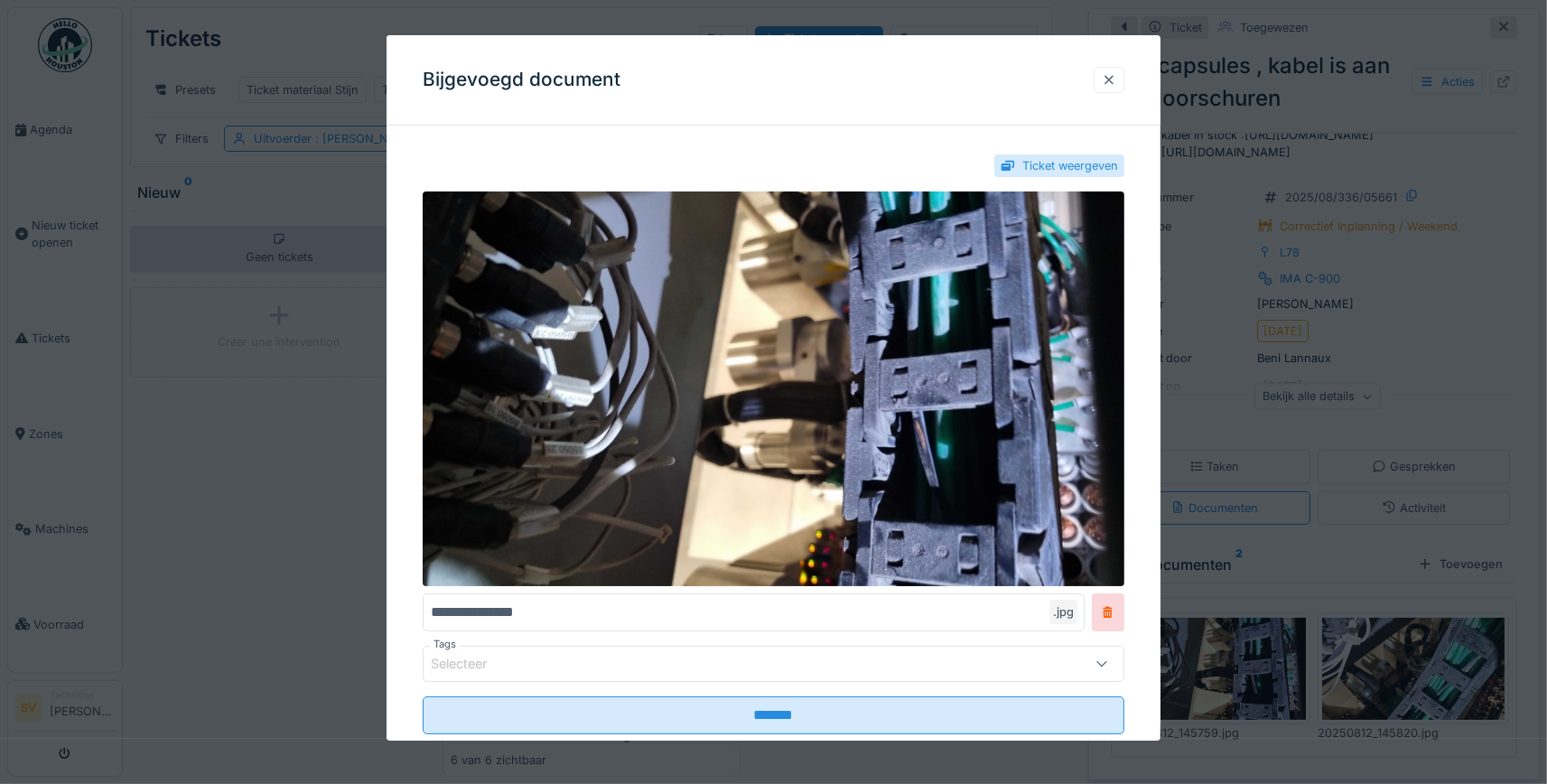
click at [1117, 83] on div at bounding box center [1109, 80] width 31 height 26
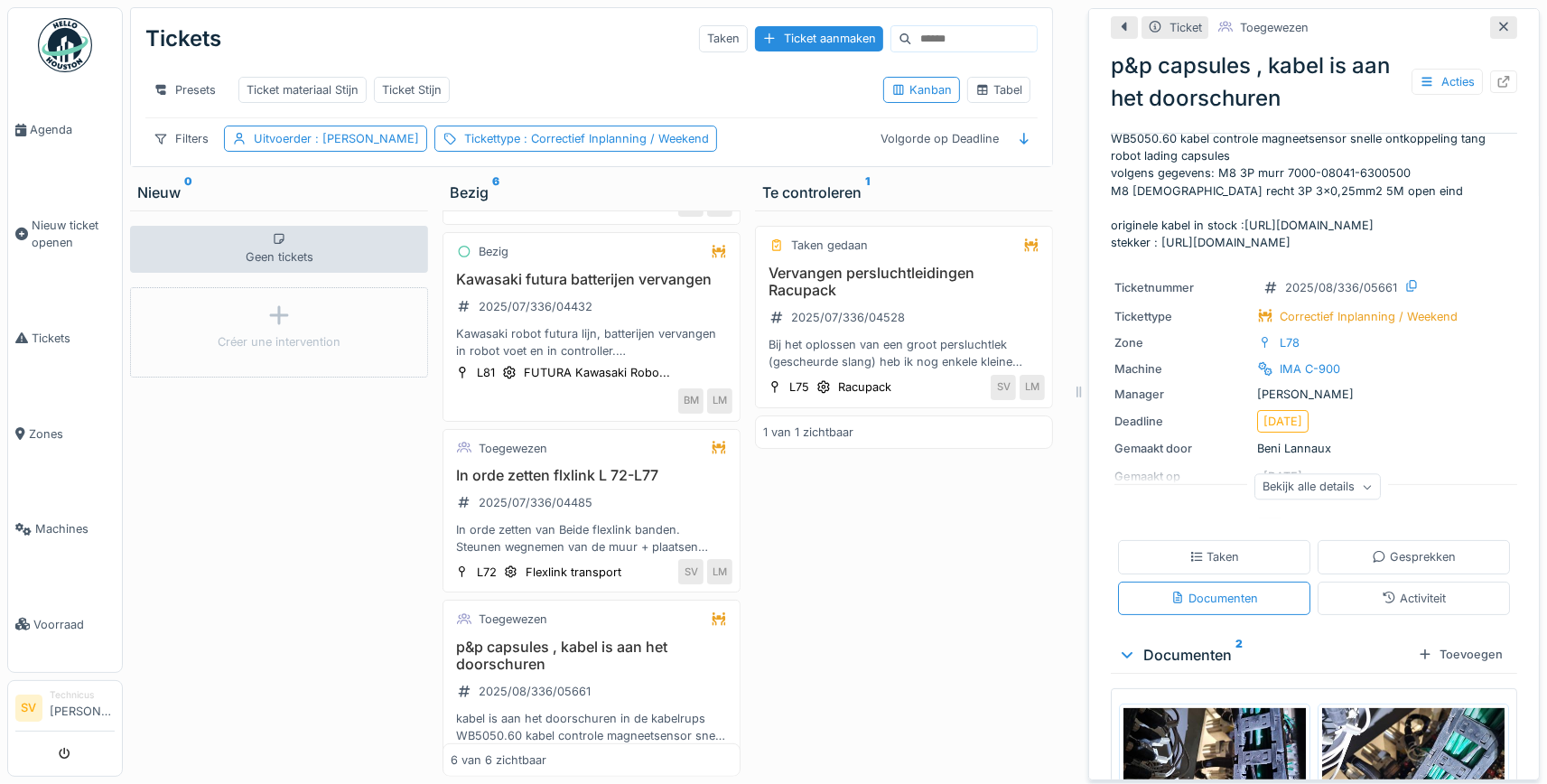
scroll to position [0, 0]
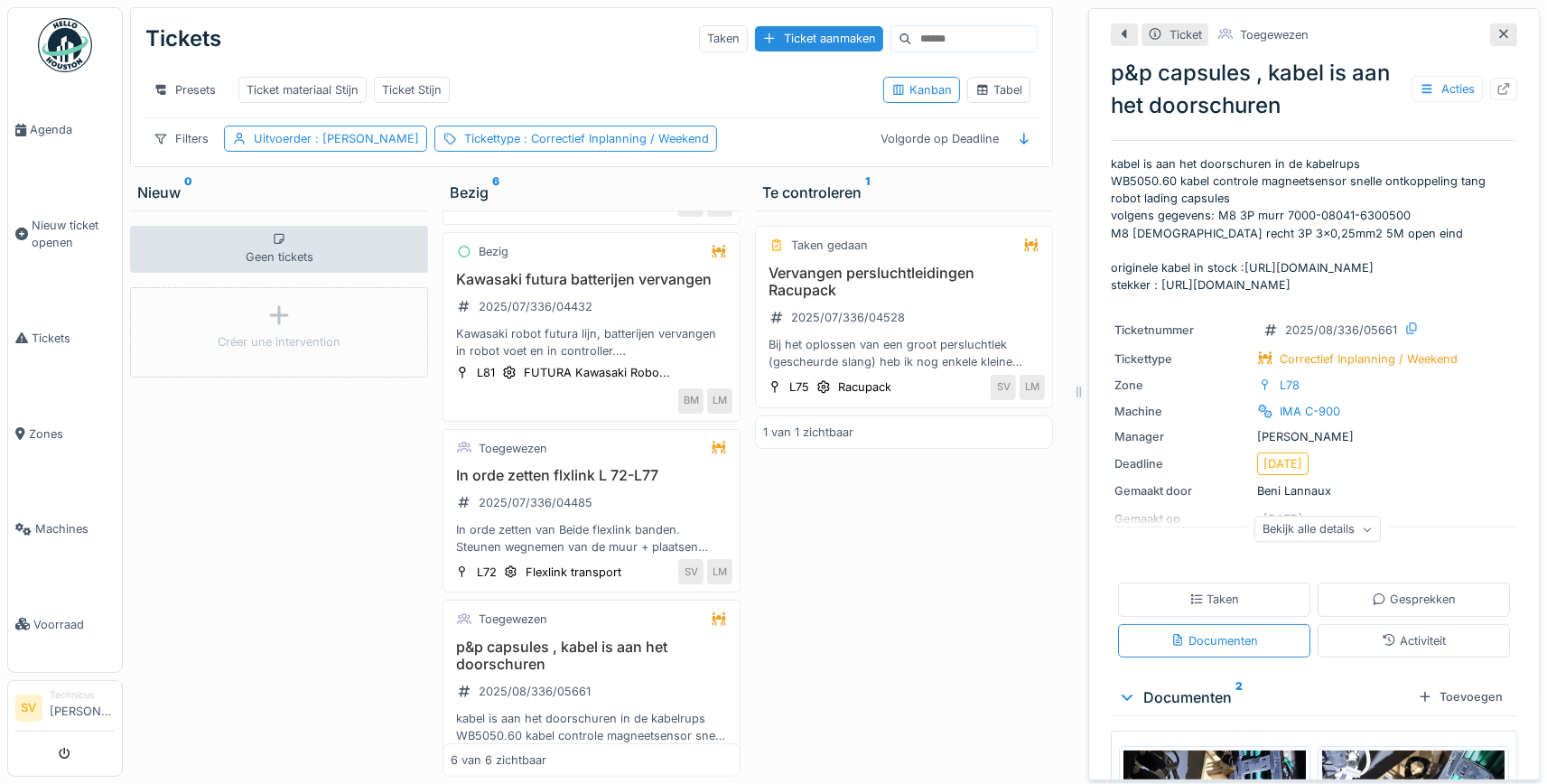
click at [286, 525] on div "Geen tickets Créer une intervention" at bounding box center [279, 493] width 298 height 566
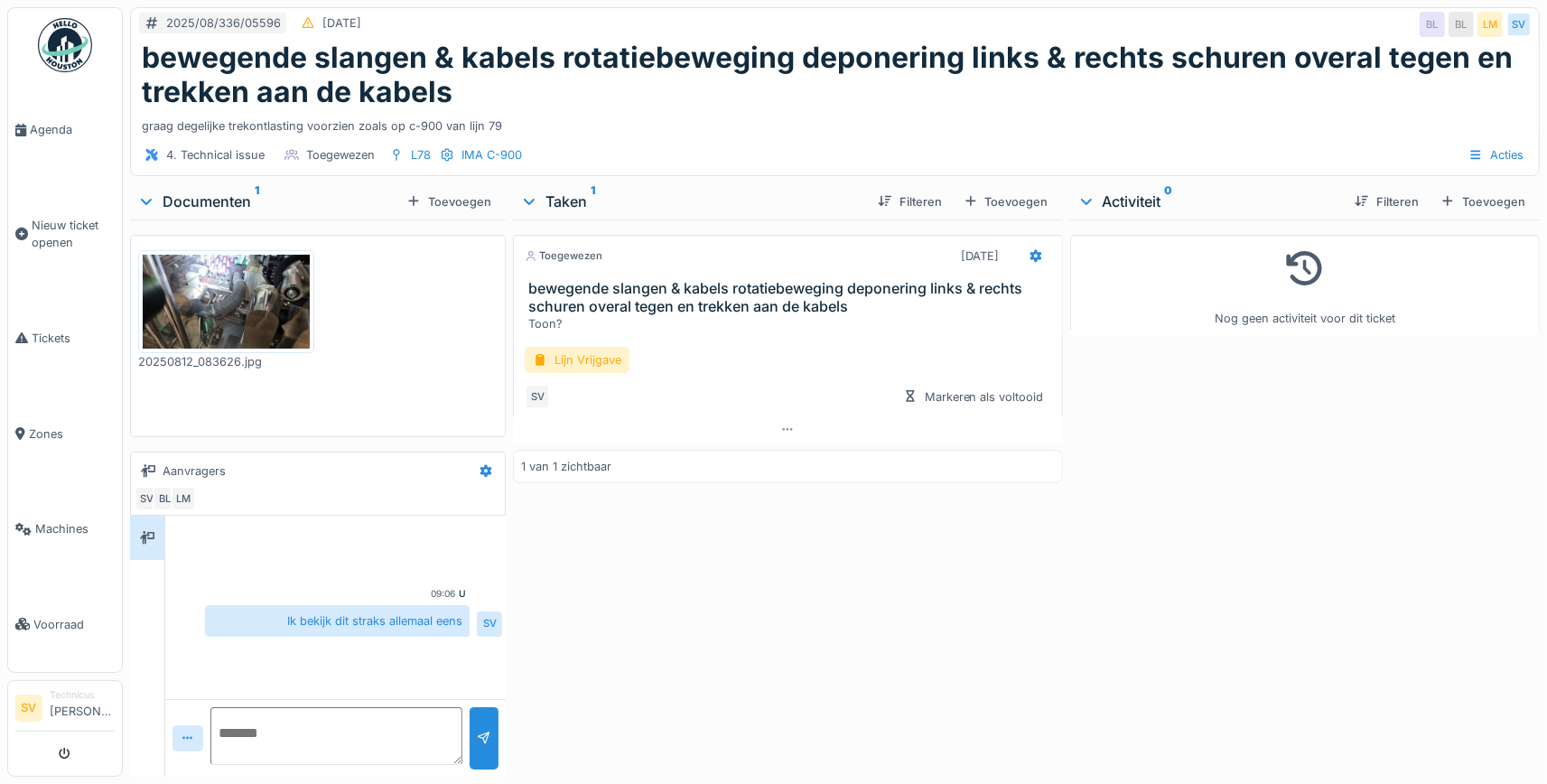
click at [252, 303] on img at bounding box center [226, 302] width 167 height 94
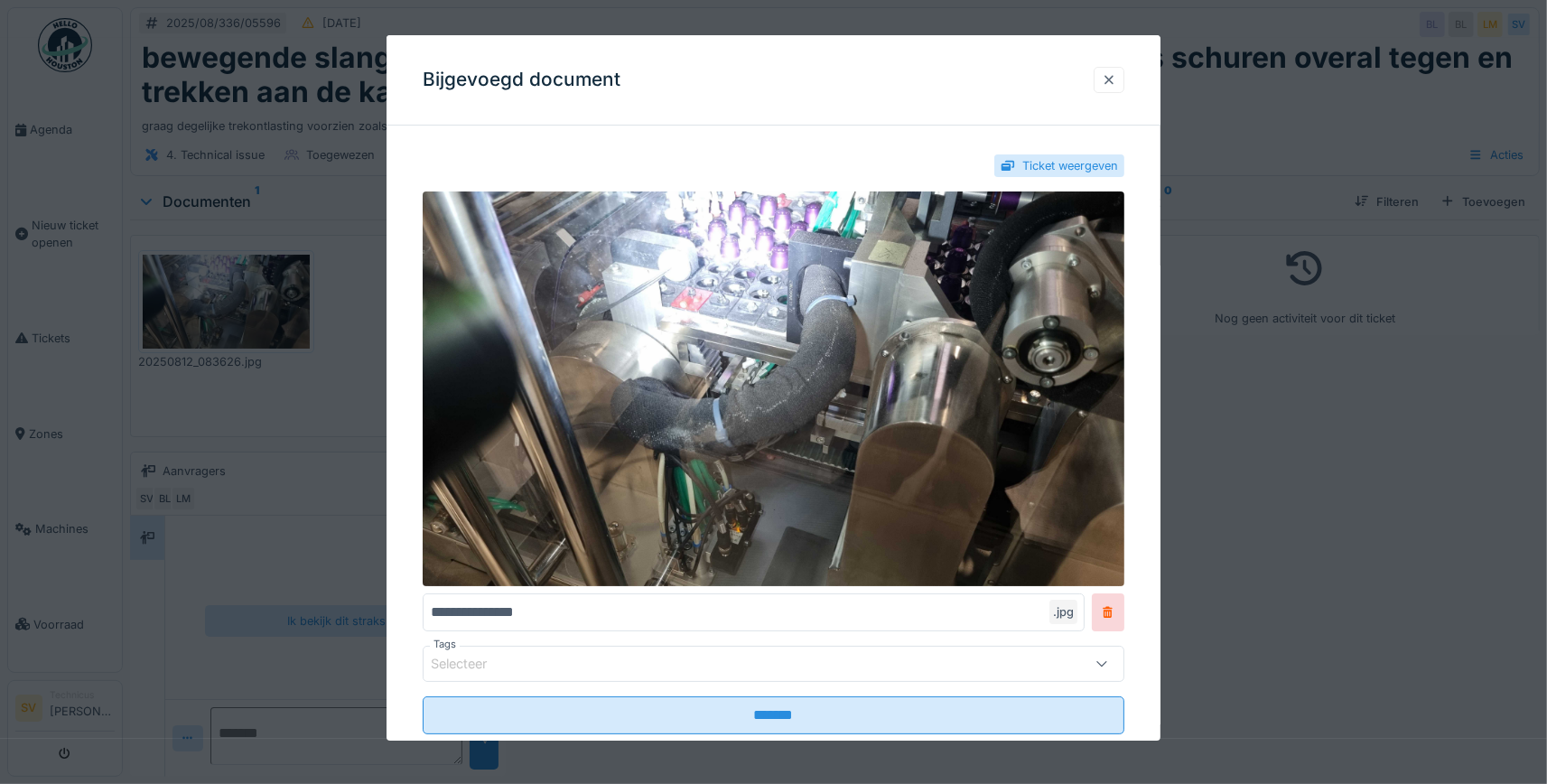
click at [1114, 79] on div at bounding box center [1109, 80] width 14 height 17
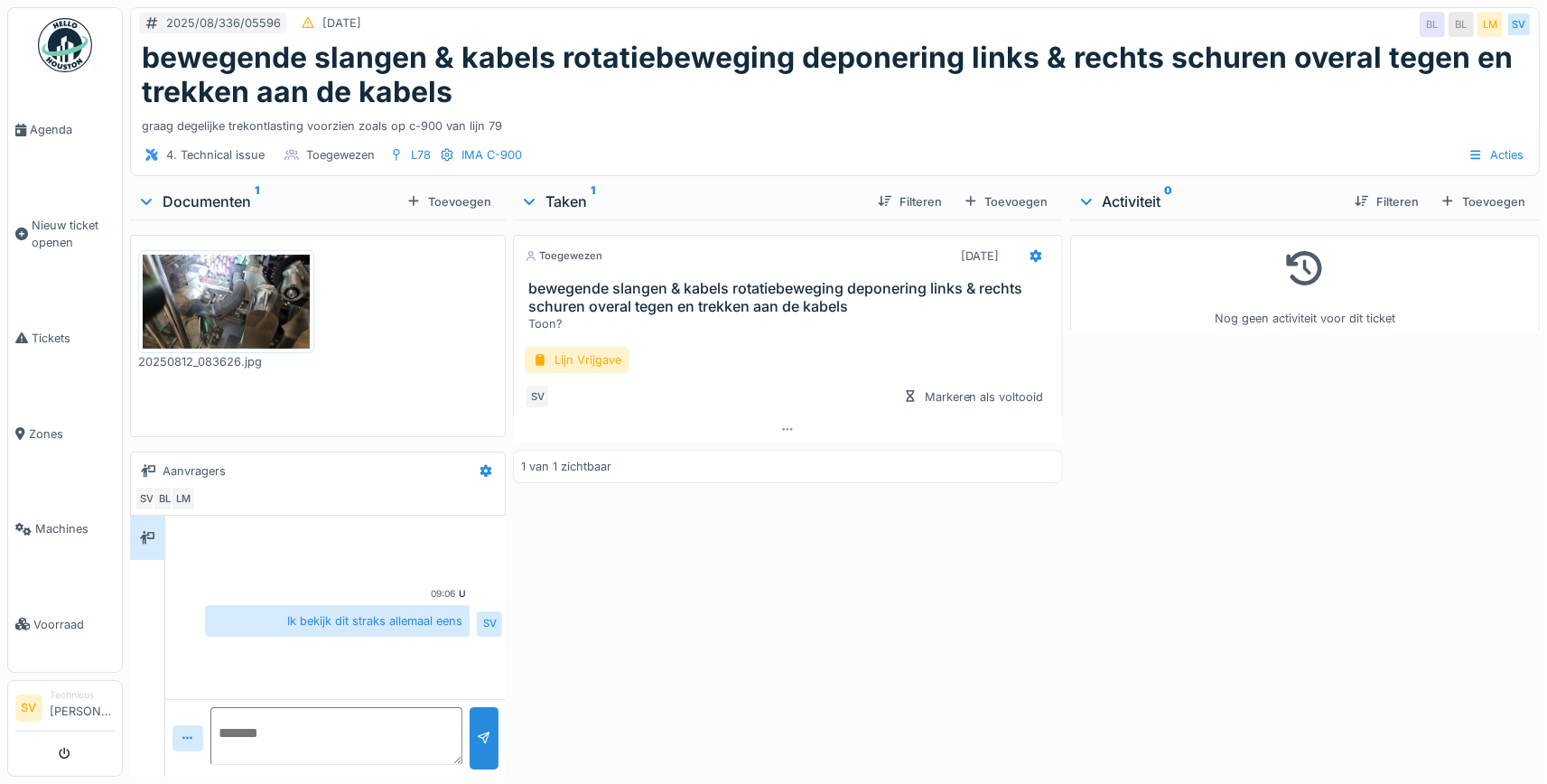
click at [221, 289] on img at bounding box center [226, 302] width 167 height 94
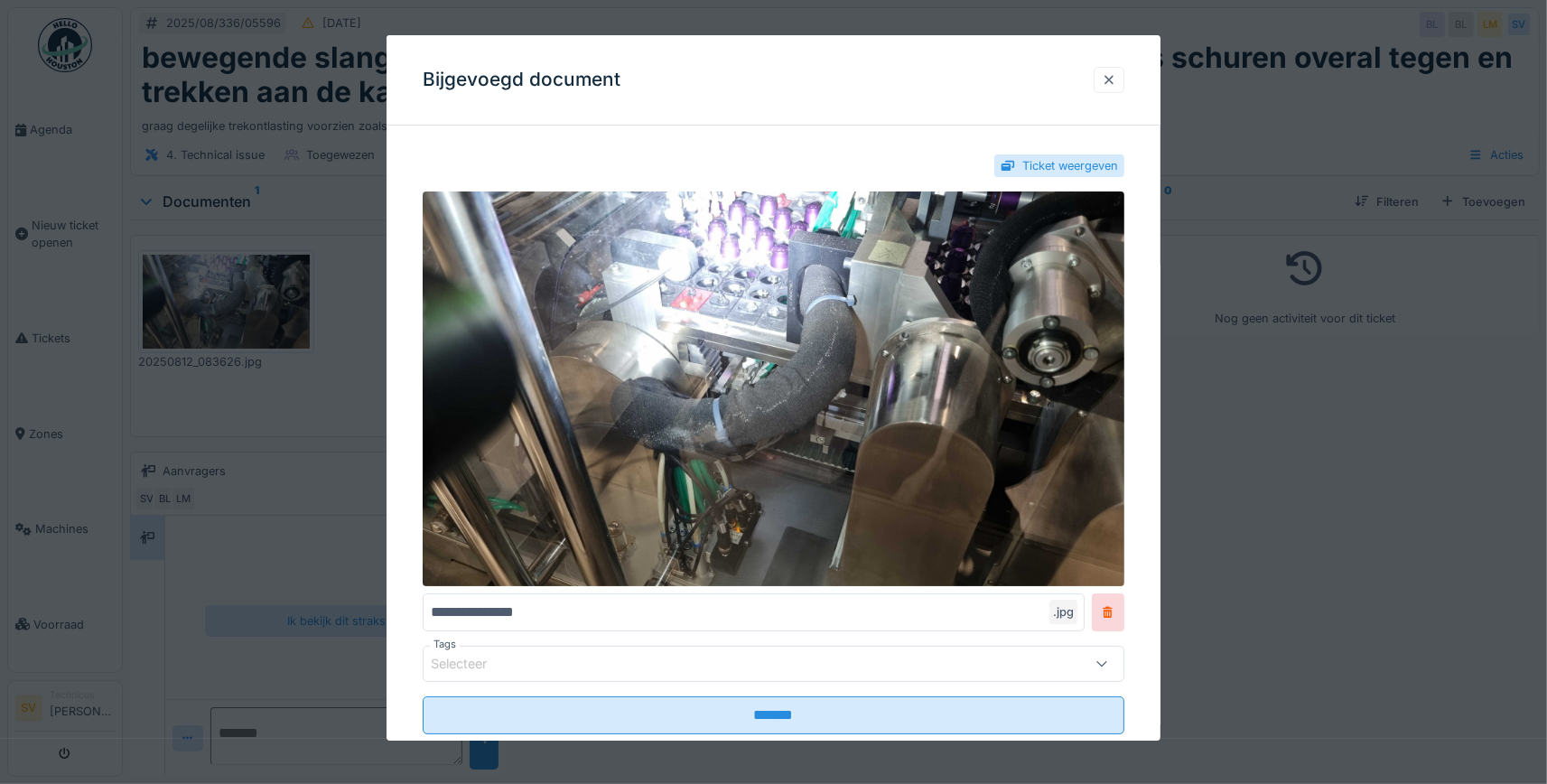
click at [1111, 81] on div at bounding box center [1109, 80] width 14 height 17
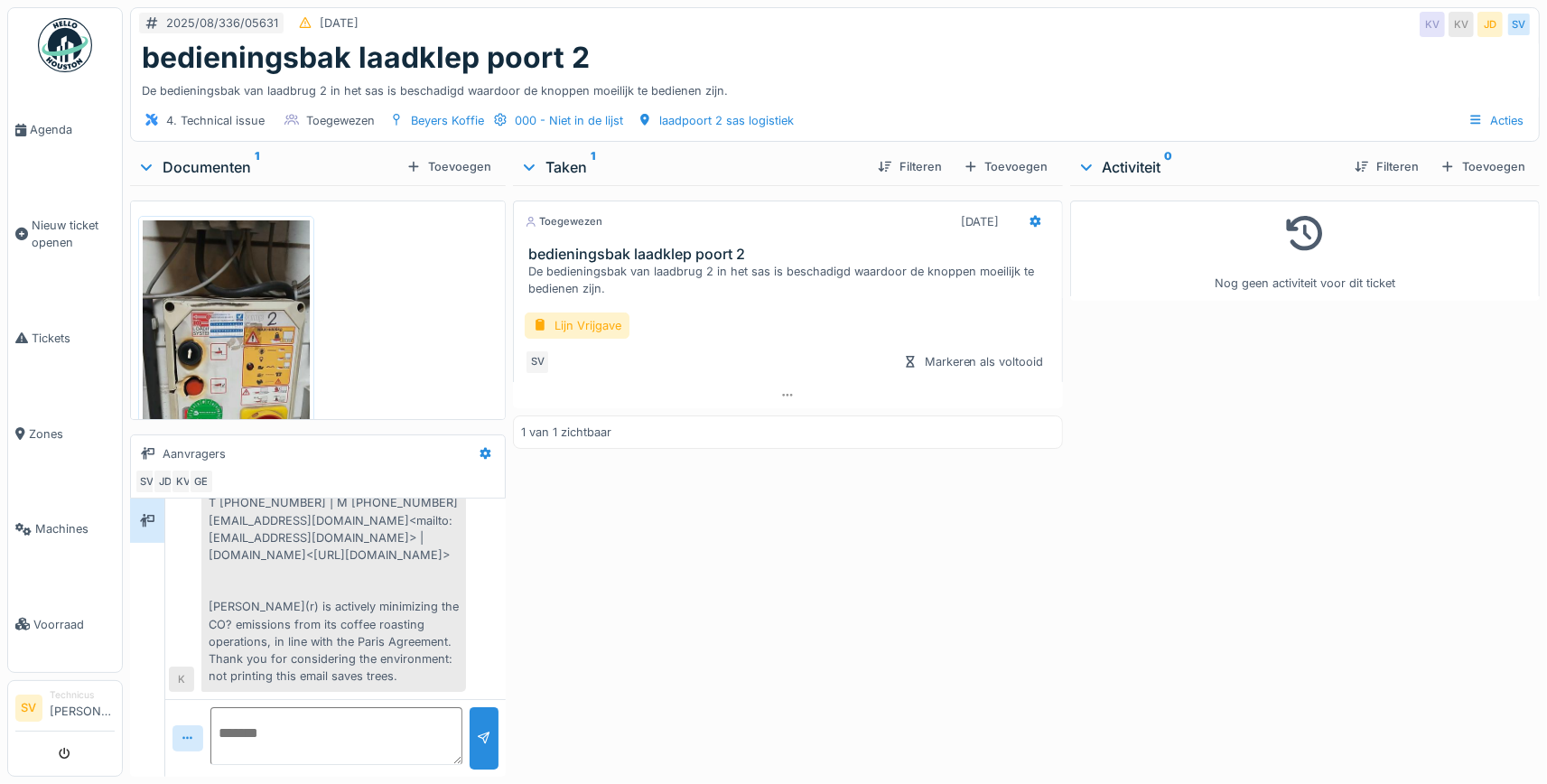
scroll to position [4947, 0]
click at [602, 318] on div "Lijn Vrijgave" at bounding box center [577, 325] width 105 height 26
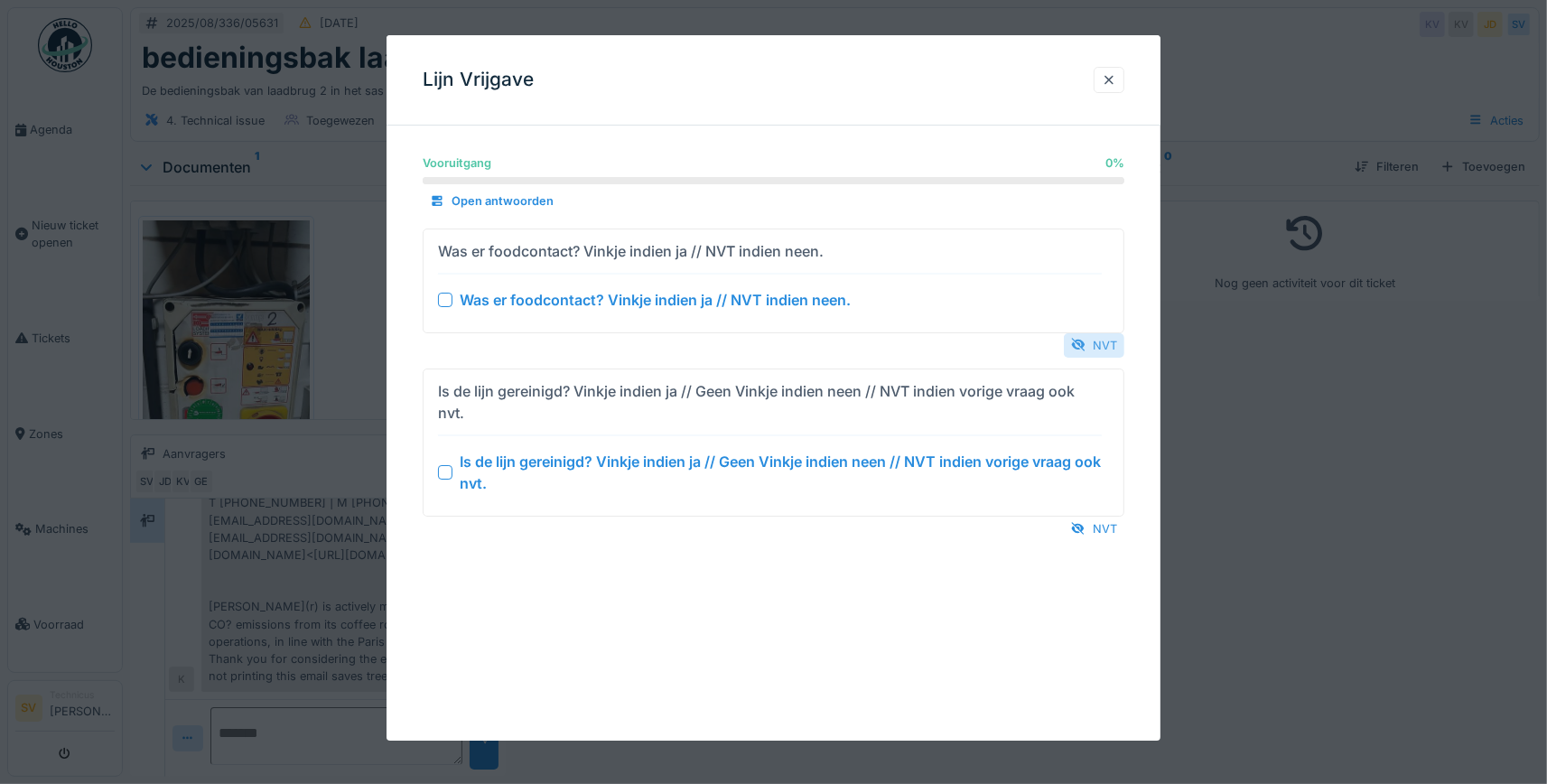
click at [1097, 342] on div "NVT" at bounding box center [1093, 345] width 61 height 24
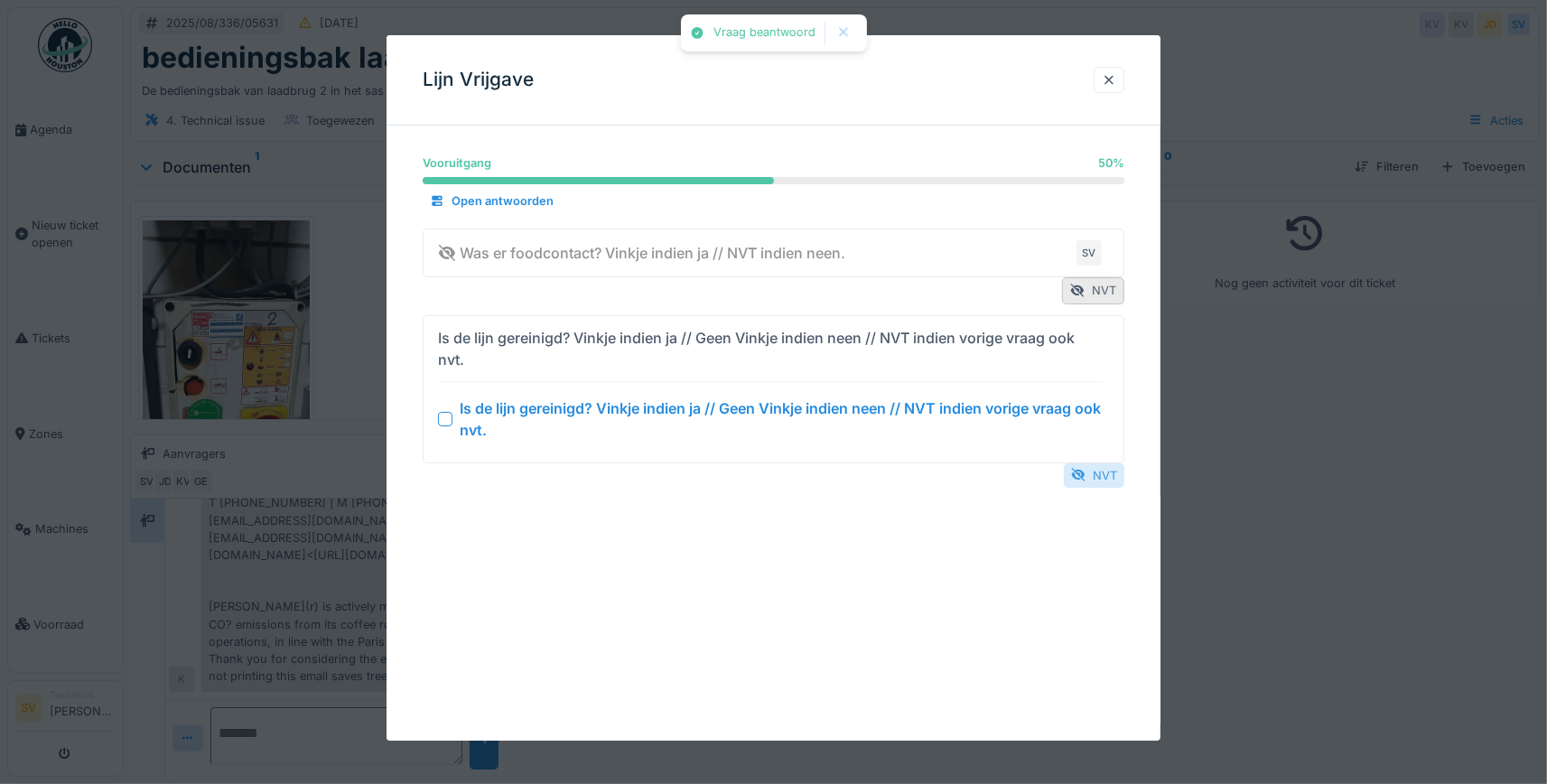
click at [1098, 478] on div "NVT" at bounding box center [1093, 475] width 61 height 24
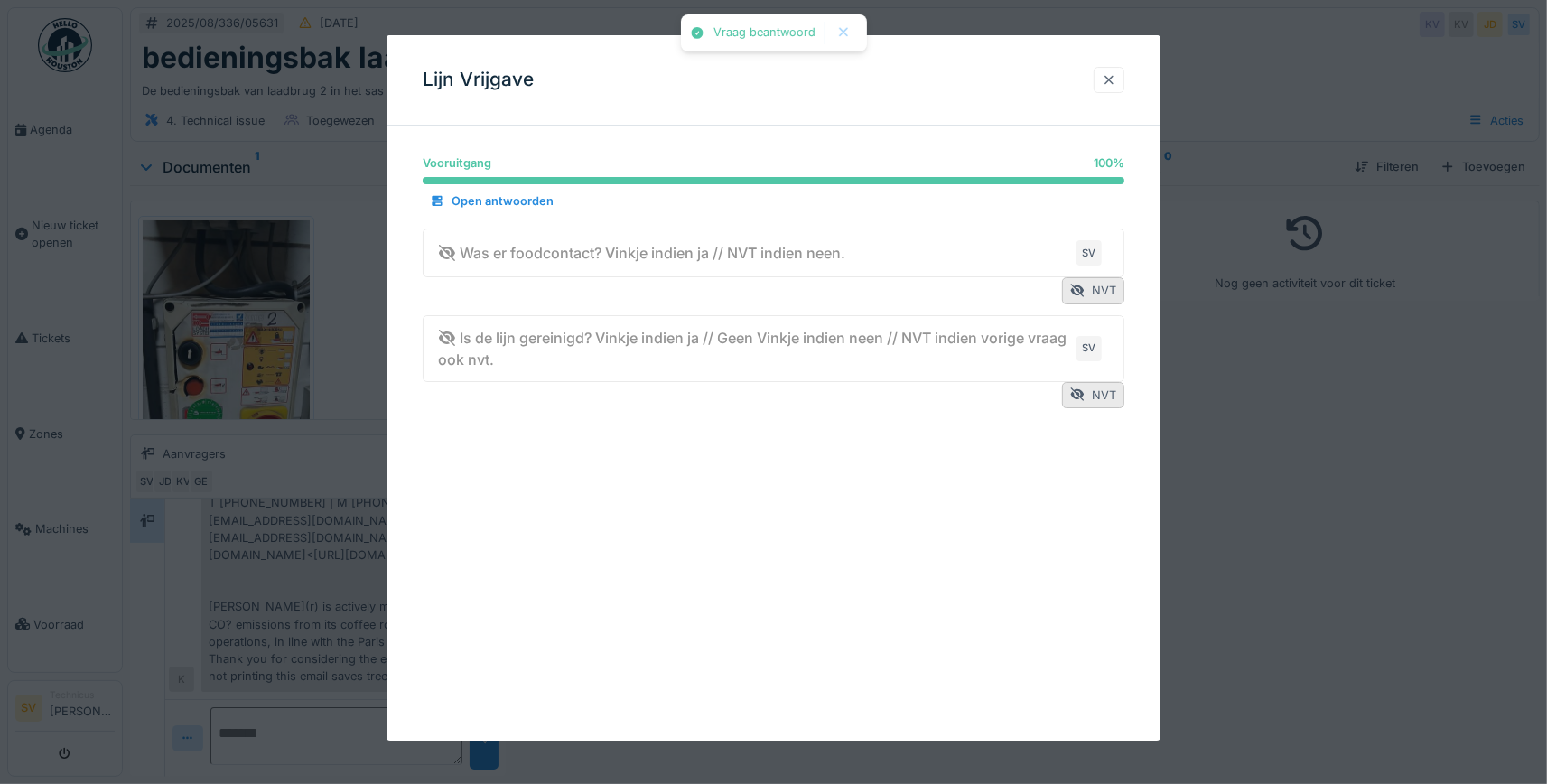
click at [1115, 82] on div at bounding box center [1109, 80] width 14 height 17
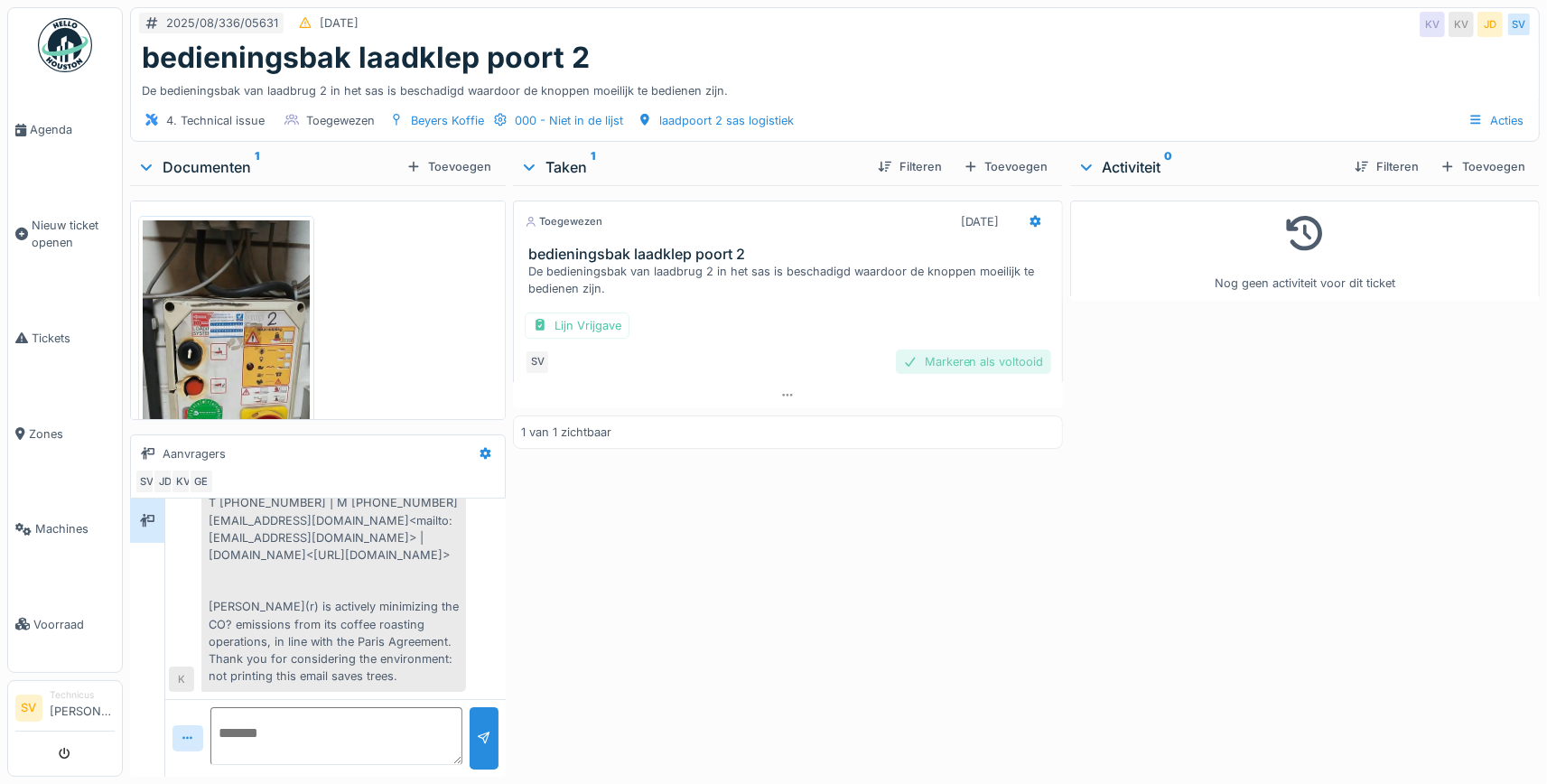
click at [964, 363] on div "Markeren als voltooid" at bounding box center [973, 361] width 156 height 24
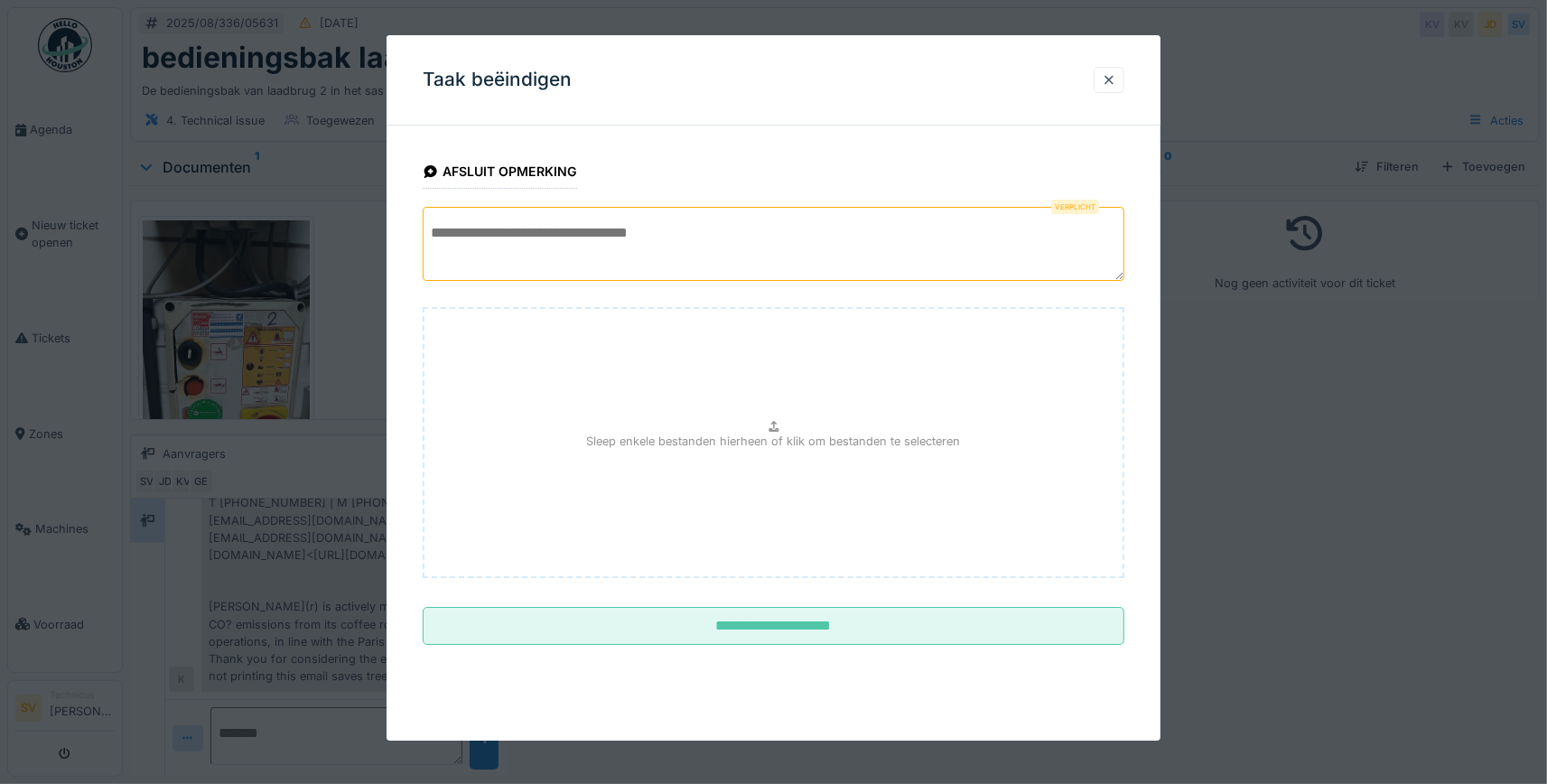
drag, startPoint x: 752, startPoint y: 252, endPoint x: 749, endPoint y: 262, distance: 10.4
click at [752, 259] on textarea at bounding box center [774, 243] width 701 height 74
type textarea "**********"
click at [757, 530] on div "Sleep enkele bestanden hierheen of klik om bestanden te selecteren" at bounding box center [774, 443] width 701 height 271
click at [780, 428] on icon at bounding box center [774, 427] width 14 height 12
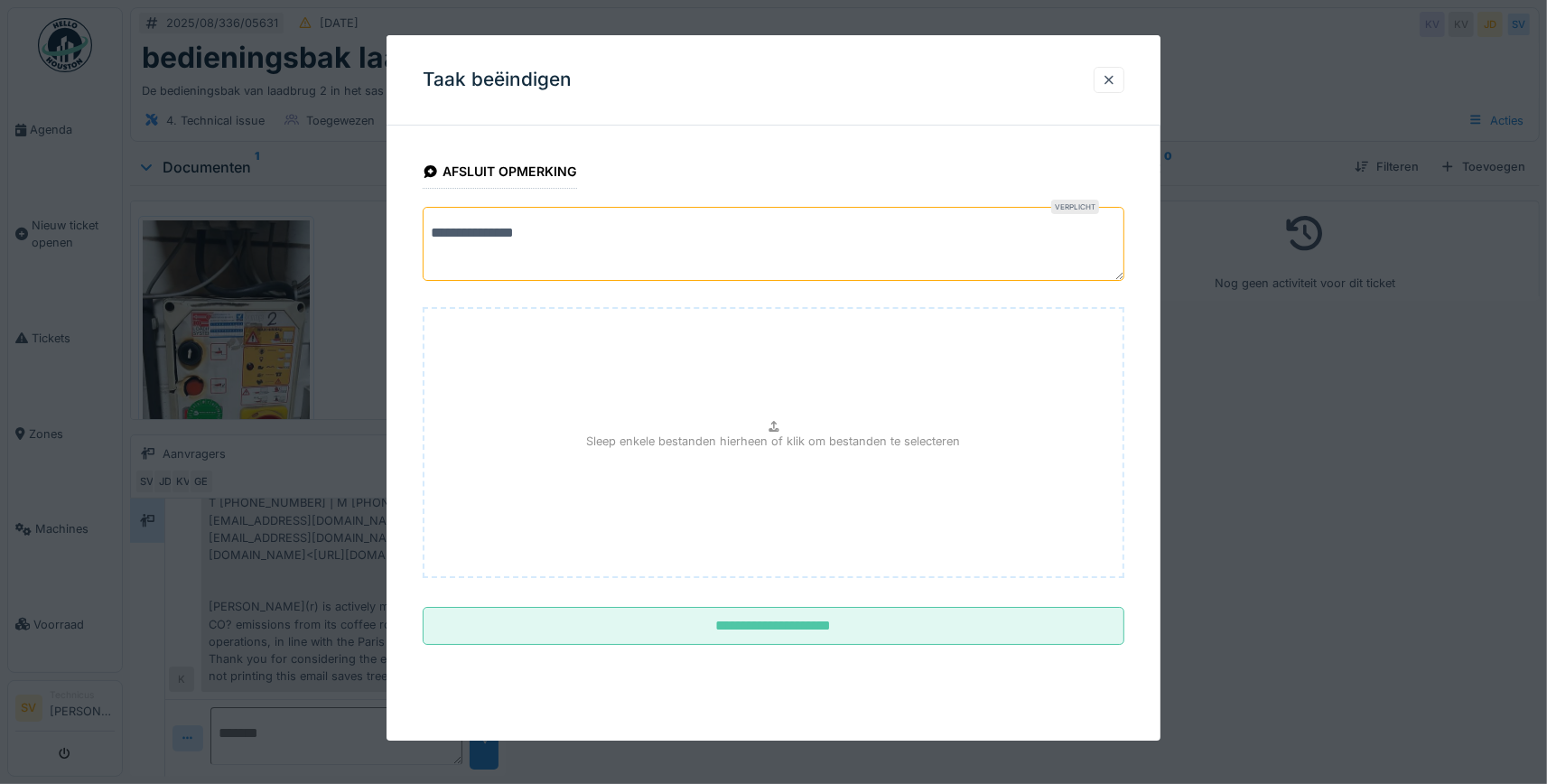
type input "**********"
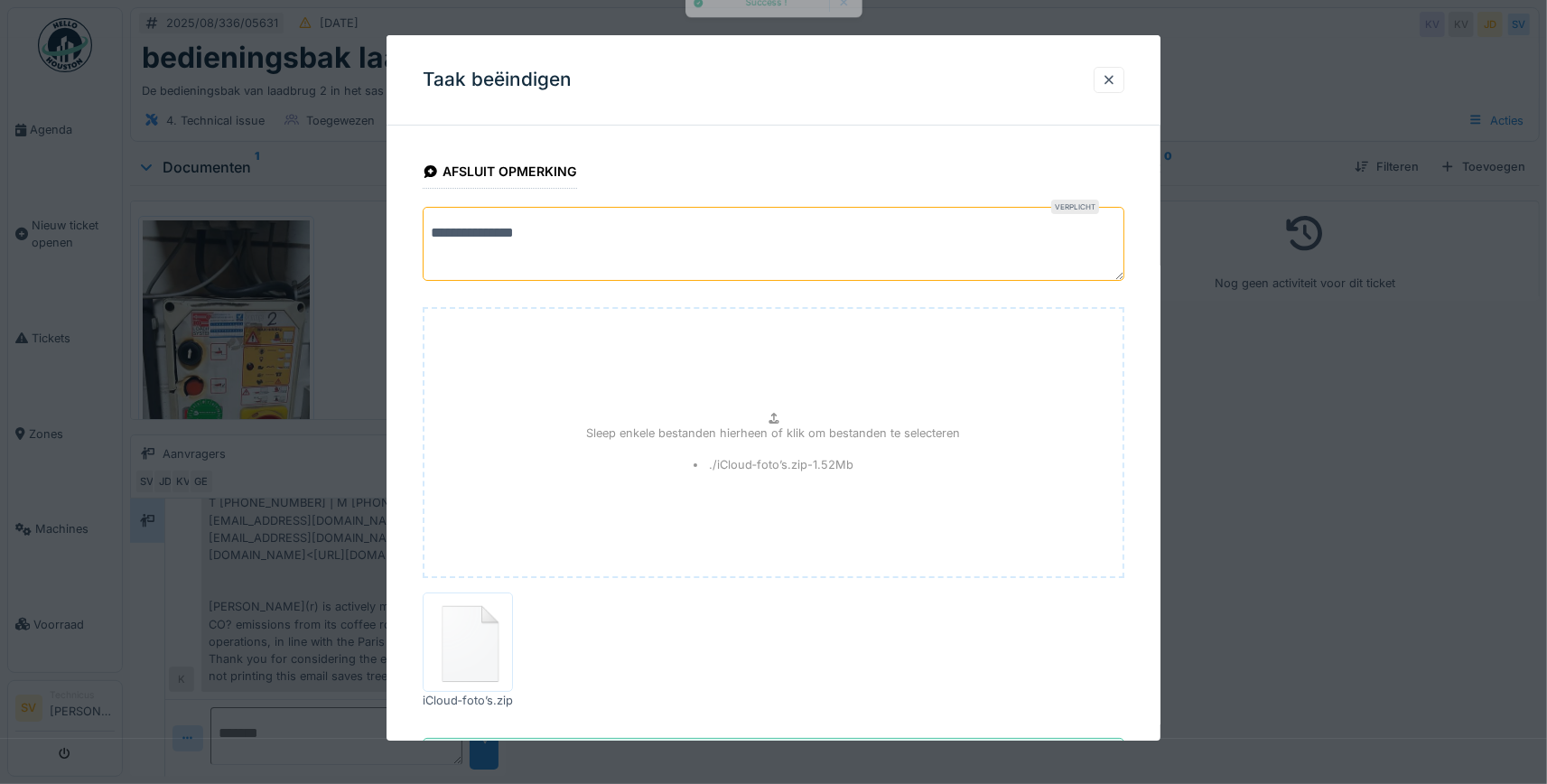
scroll to position [83, 0]
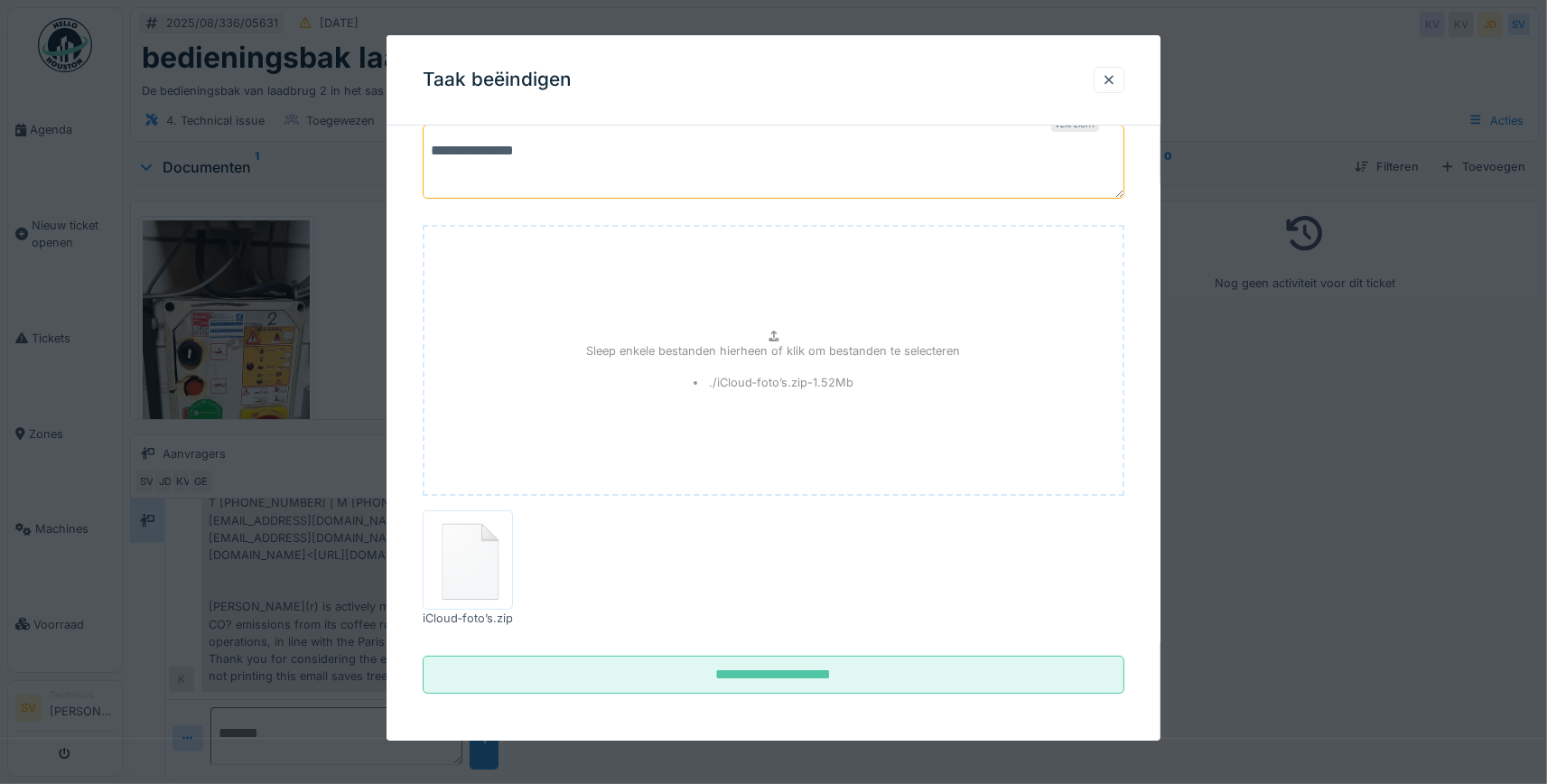
click at [706, 374] on li "./iCloud‑foto’s.zip - 1.52 Mb" at bounding box center [774, 382] width 160 height 17
type input "**********"
click at [905, 401] on div "Sleep enkele bestanden hierheen of klik om bestanden te selecteren ./iCloud‑fot…" at bounding box center [774, 360] width 701 height 271
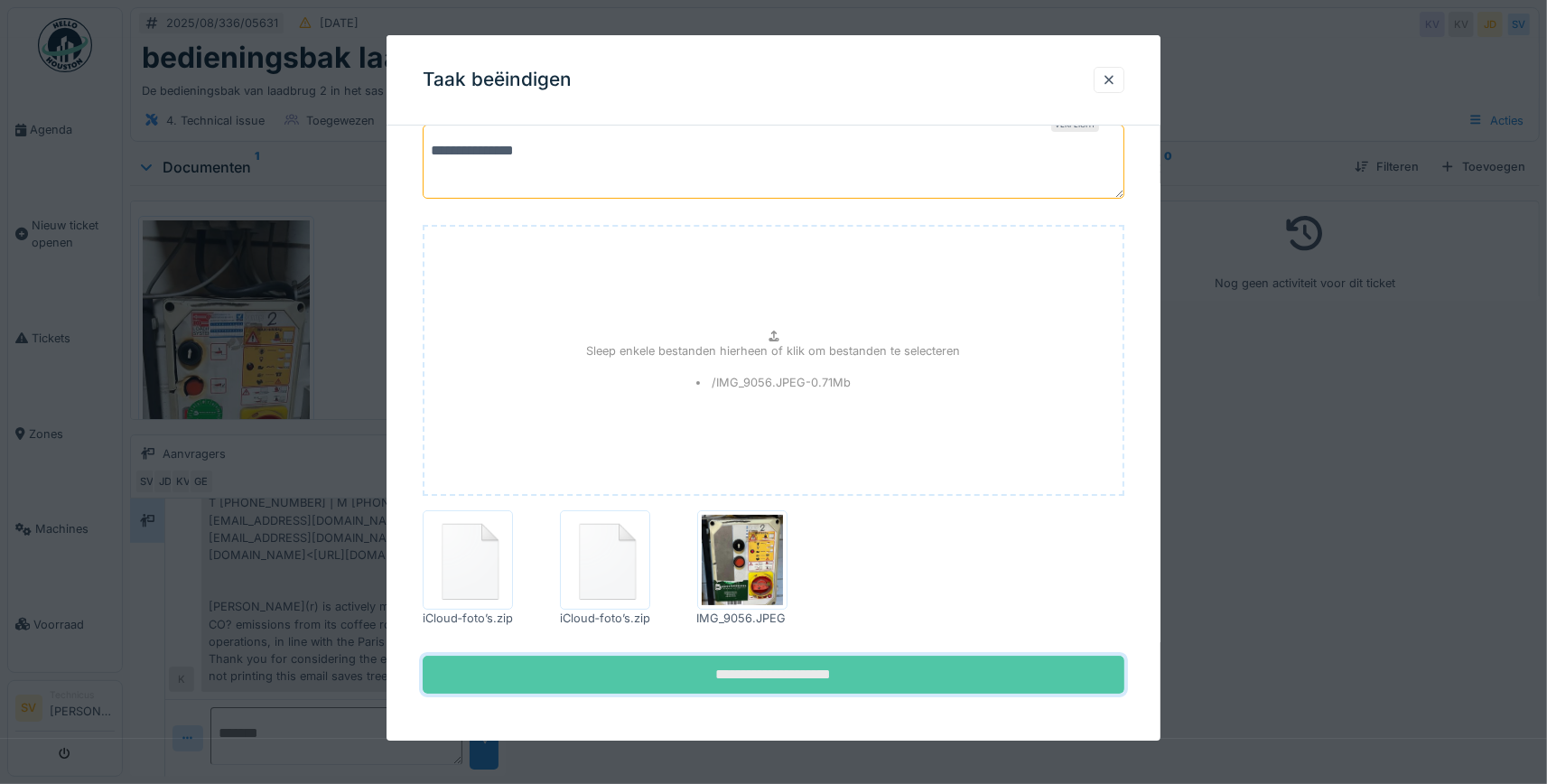
click at [804, 671] on input "**********" at bounding box center [774, 674] width 701 height 37
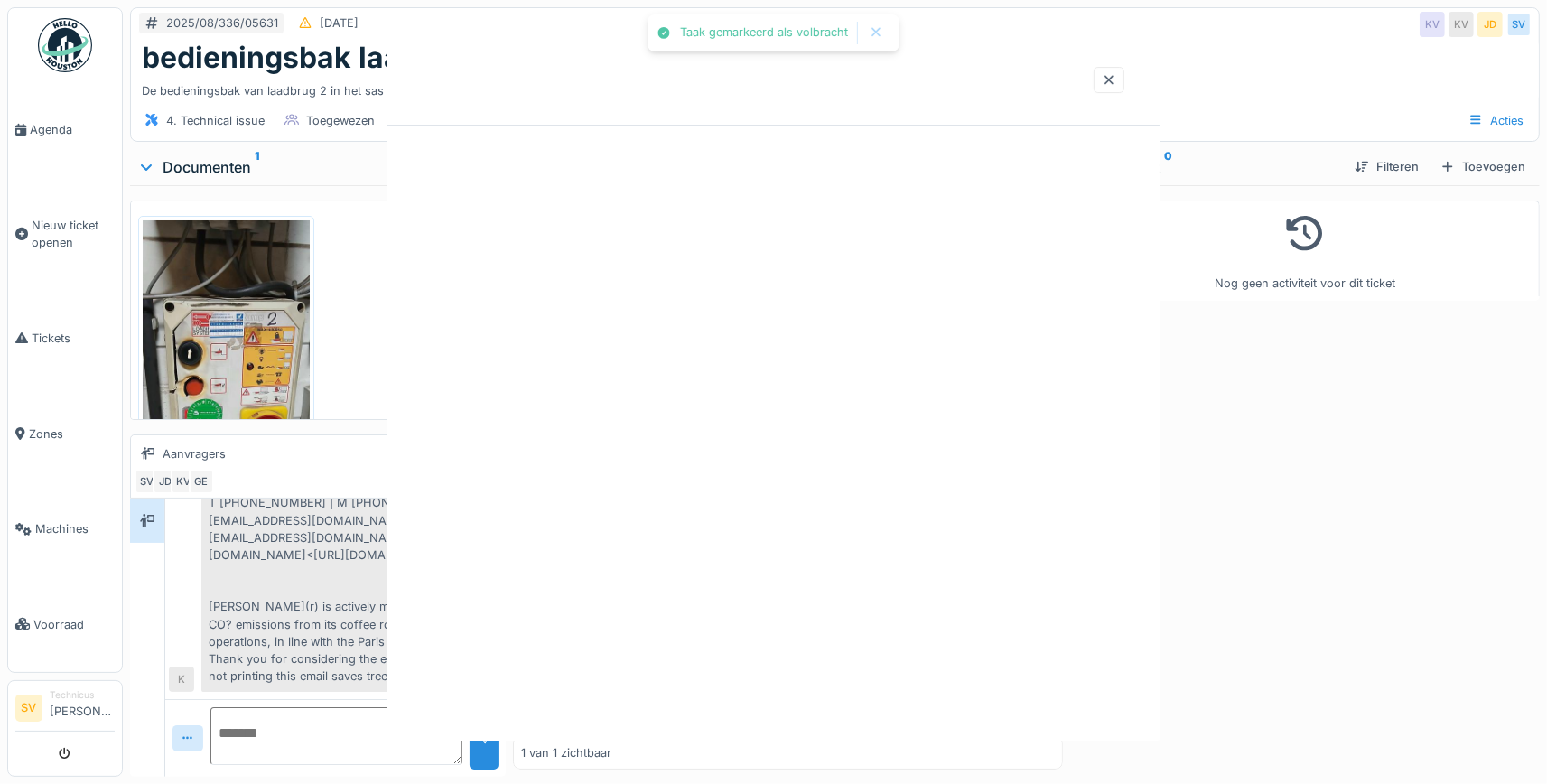
scroll to position [0, 0]
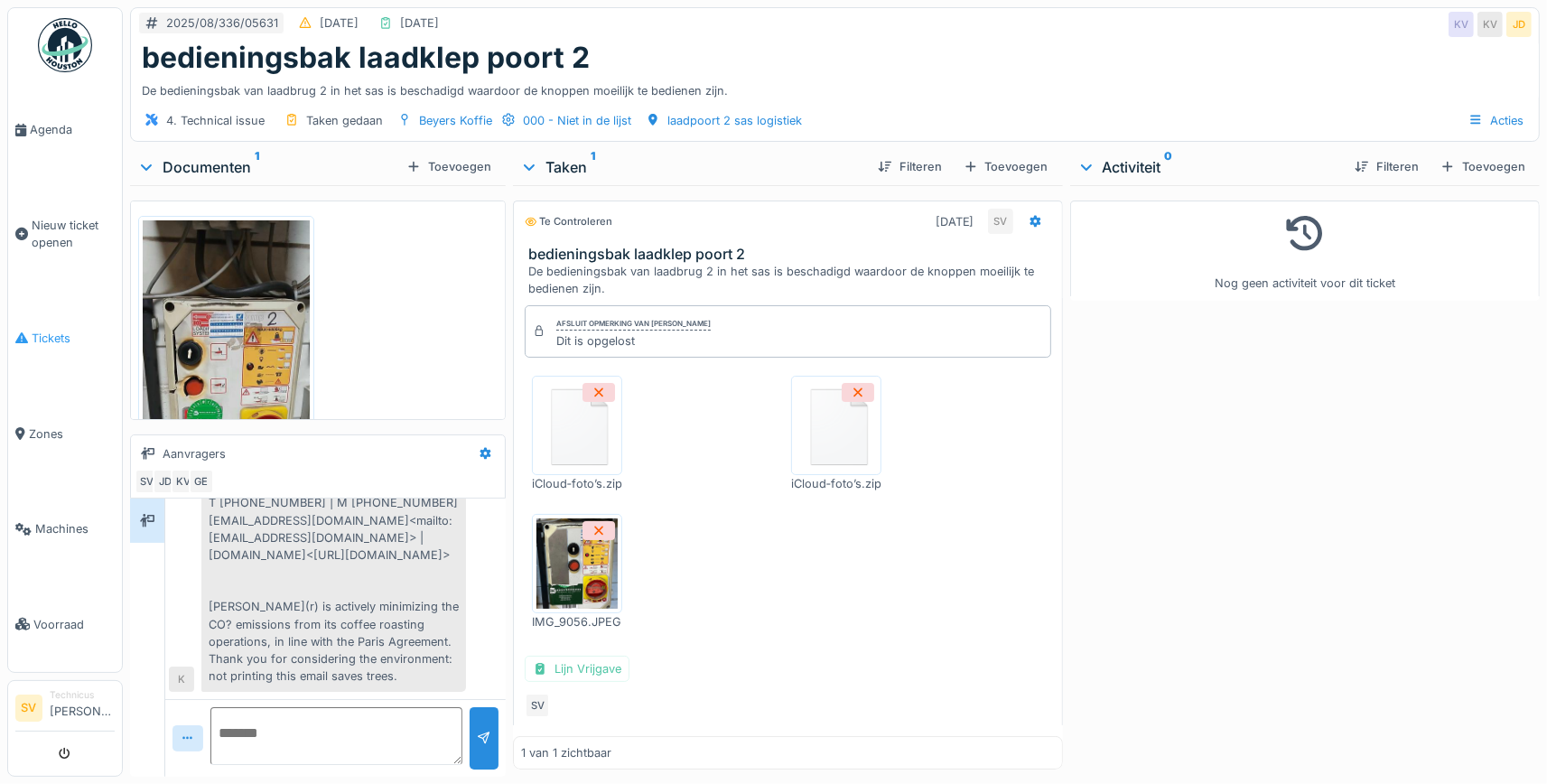
click at [62, 330] on span "Tickets" at bounding box center [73, 338] width 83 height 17
